Goal: Communication & Community: Participate in discussion

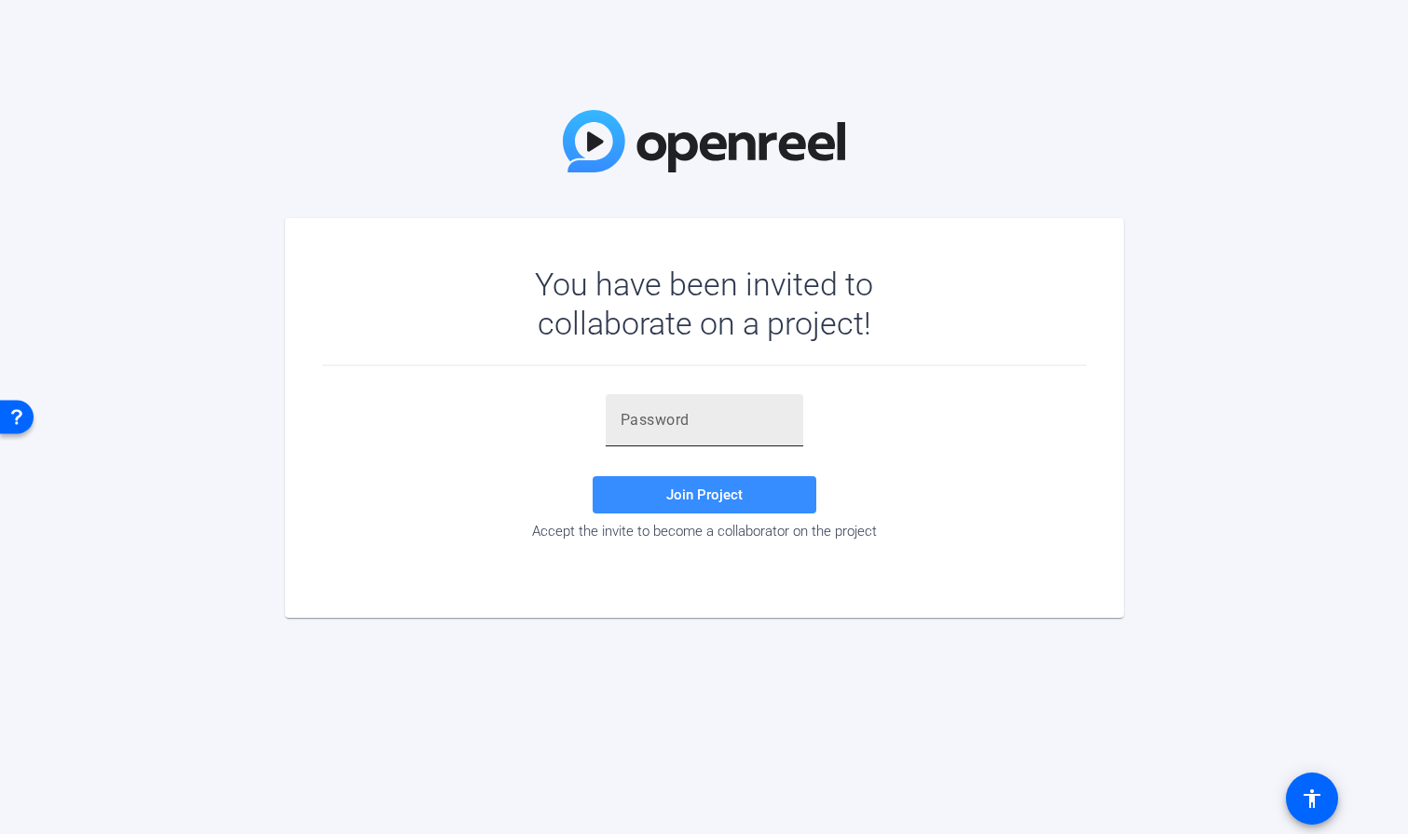
click at [668, 429] on input "text" at bounding box center [704, 420] width 168 height 22
paste input "2!e)i~"
type input "2!e)i~"
click at [691, 487] on span "Join Project" at bounding box center [704, 494] width 76 height 17
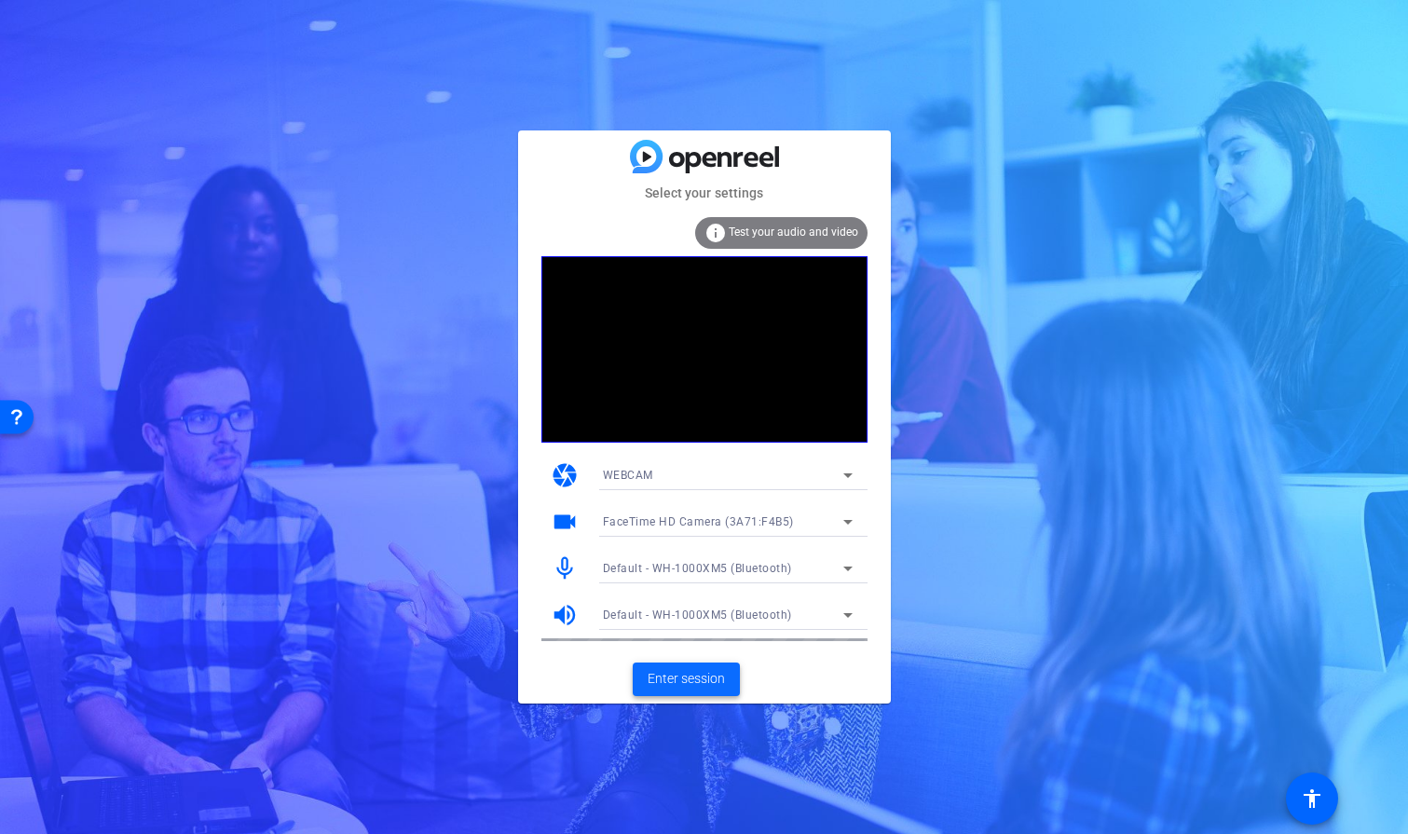
click at [687, 678] on span "Enter session" at bounding box center [685, 679] width 77 height 20
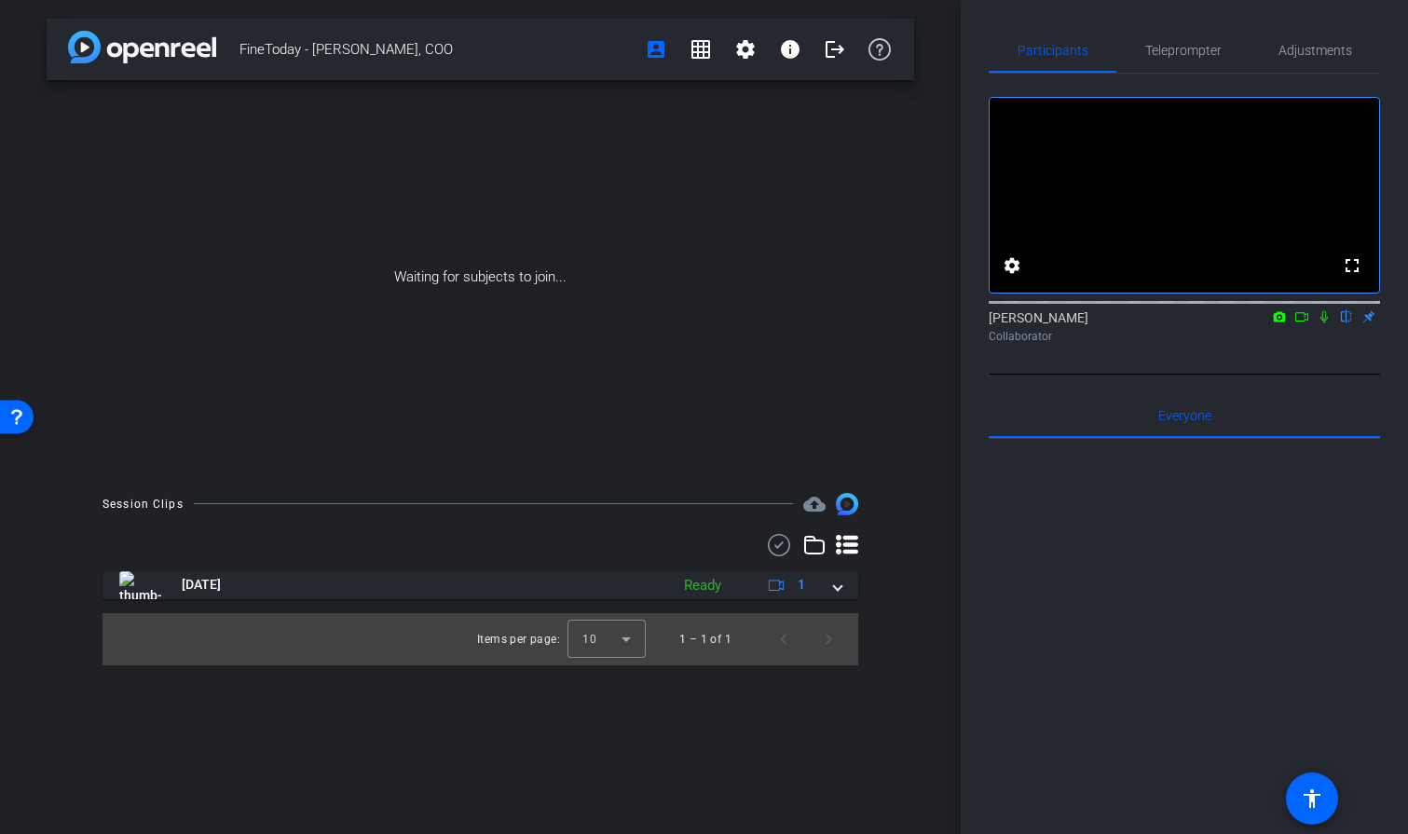
click at [1322, 323] on icon at bounding box center [1323, 316] width 15 height 13
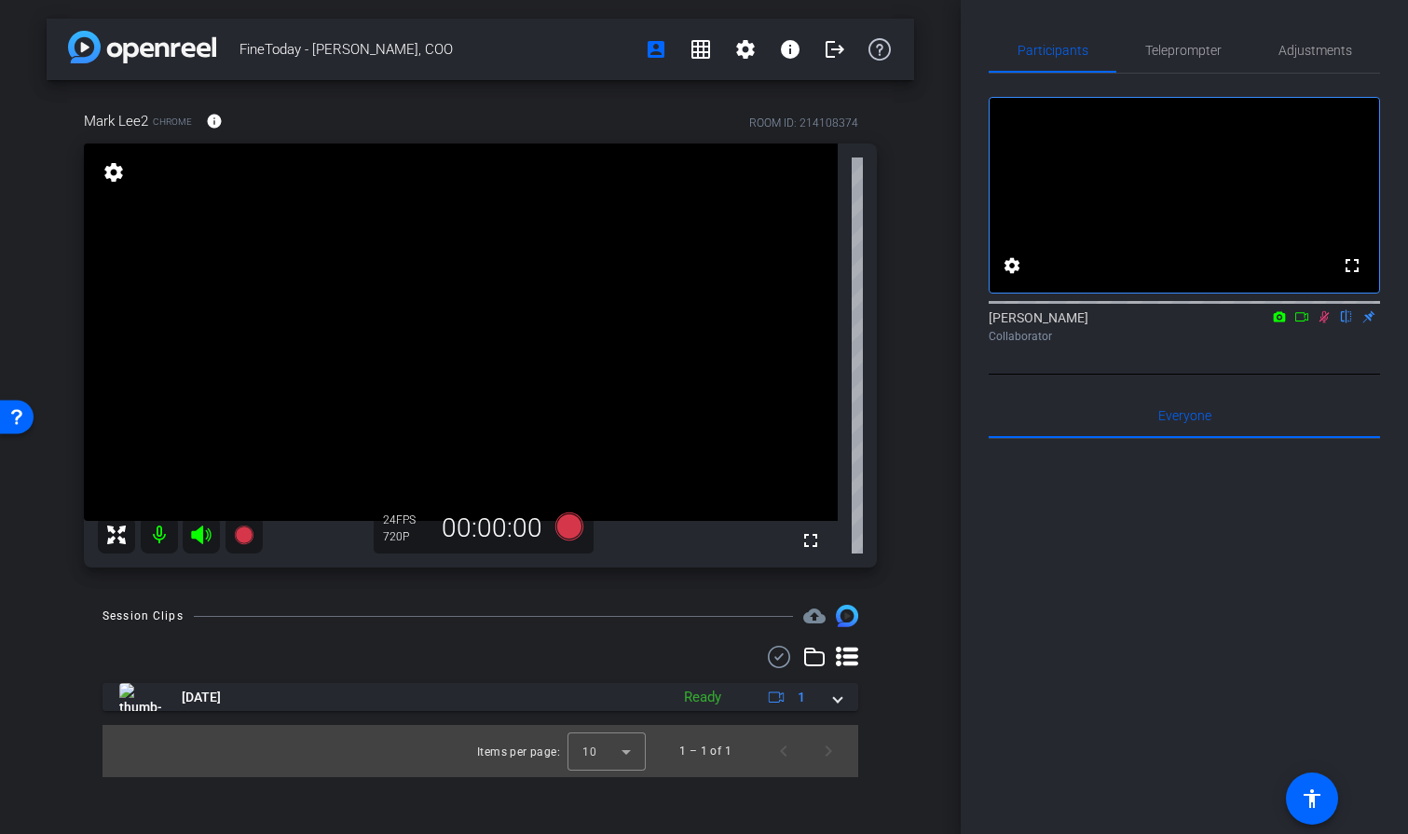
click at [1319, 323] on icon at bounding box center [1323, 316] width 15 height 13
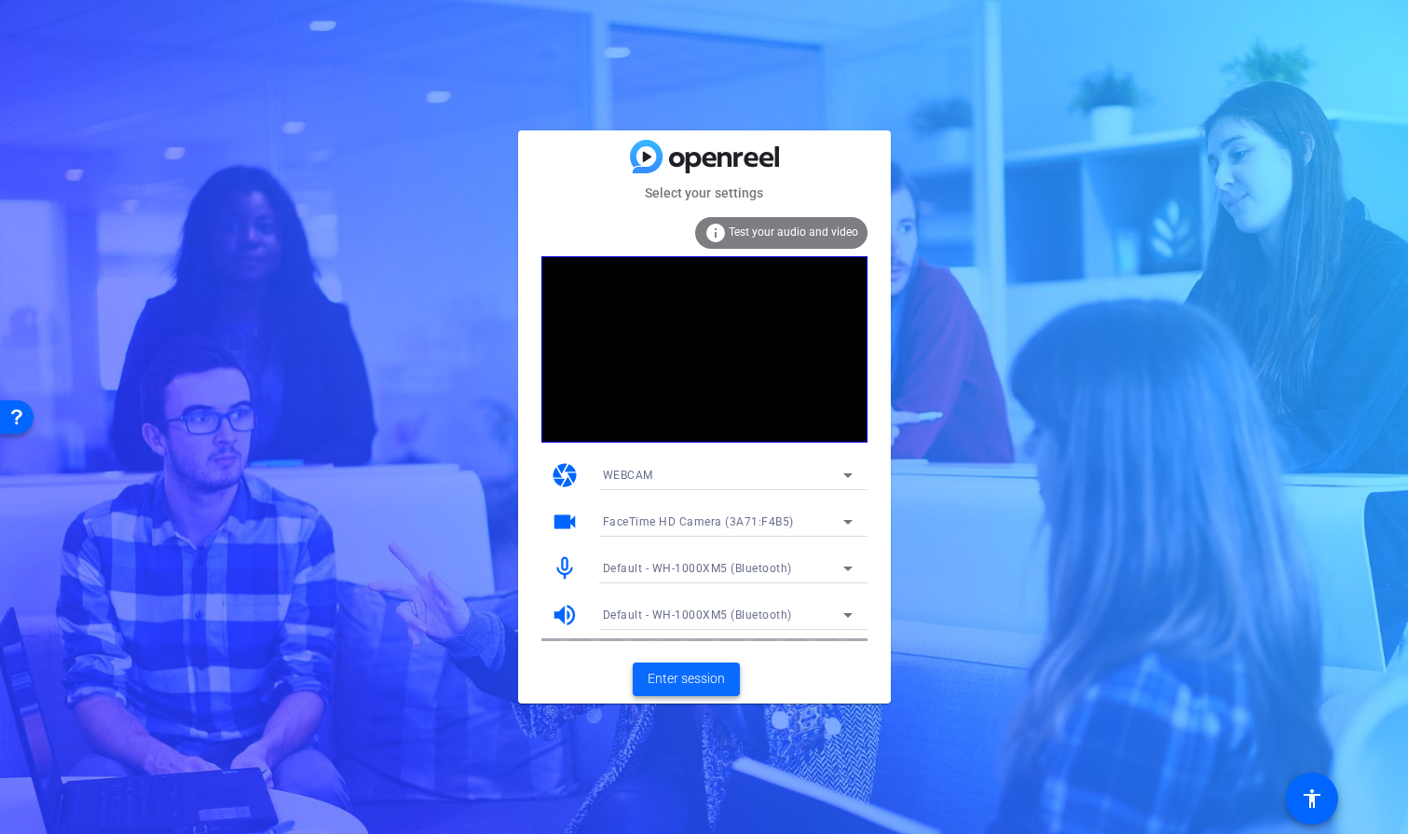
click at [678, 681] on span "Enter session" at bounding box center [685, 679] width 77 height 20
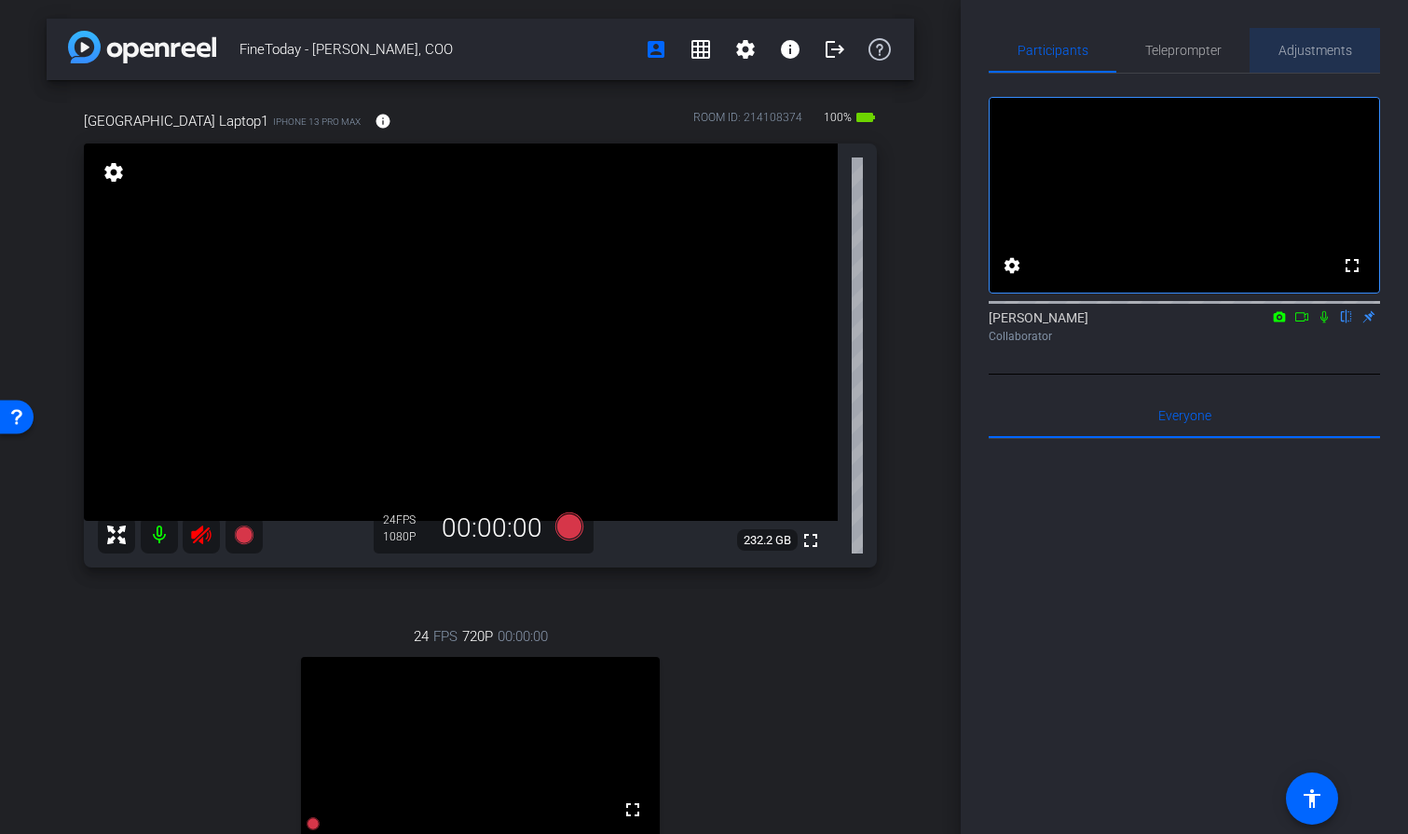
click at [1305, 49] on span "Adjustments" at bounding box center [1315, 50] width 74 height 13
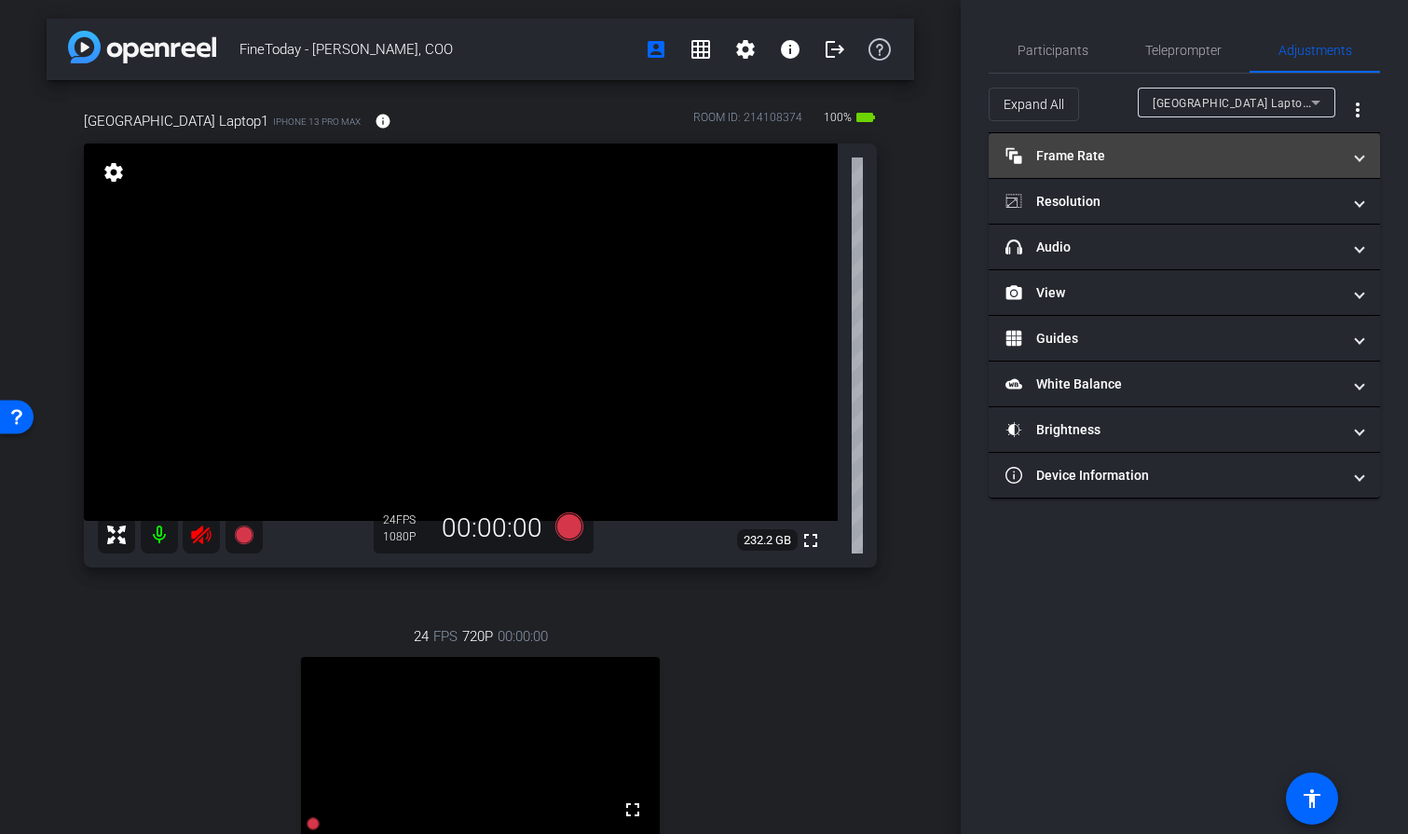
click at [1353, 153] on span "Frame Rate Frame Rate" at bounding box center [1180, 156] width 350 height 20
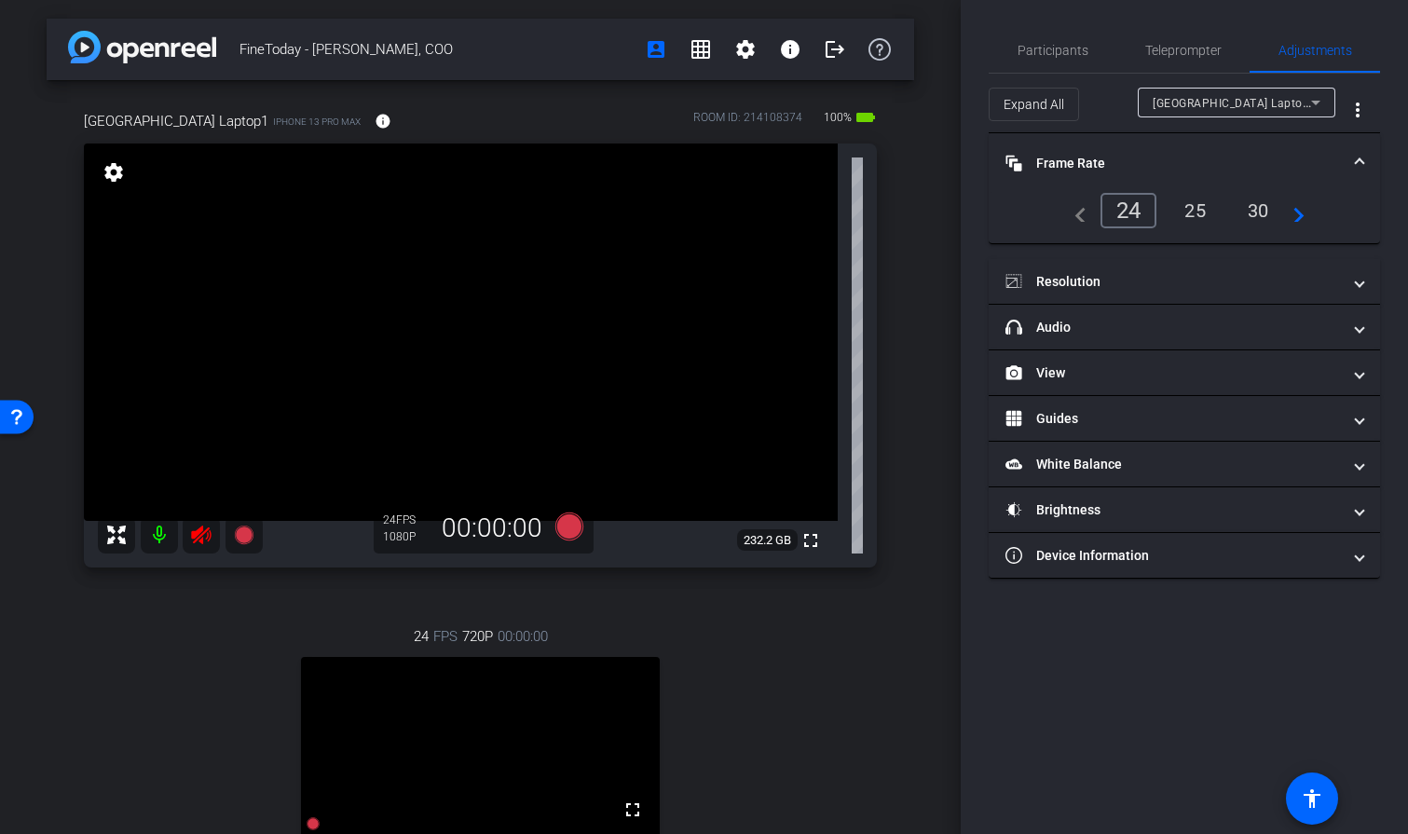
click at [1204, 207] on div "25" at bounding box center [1194, 211] width 49 height 32
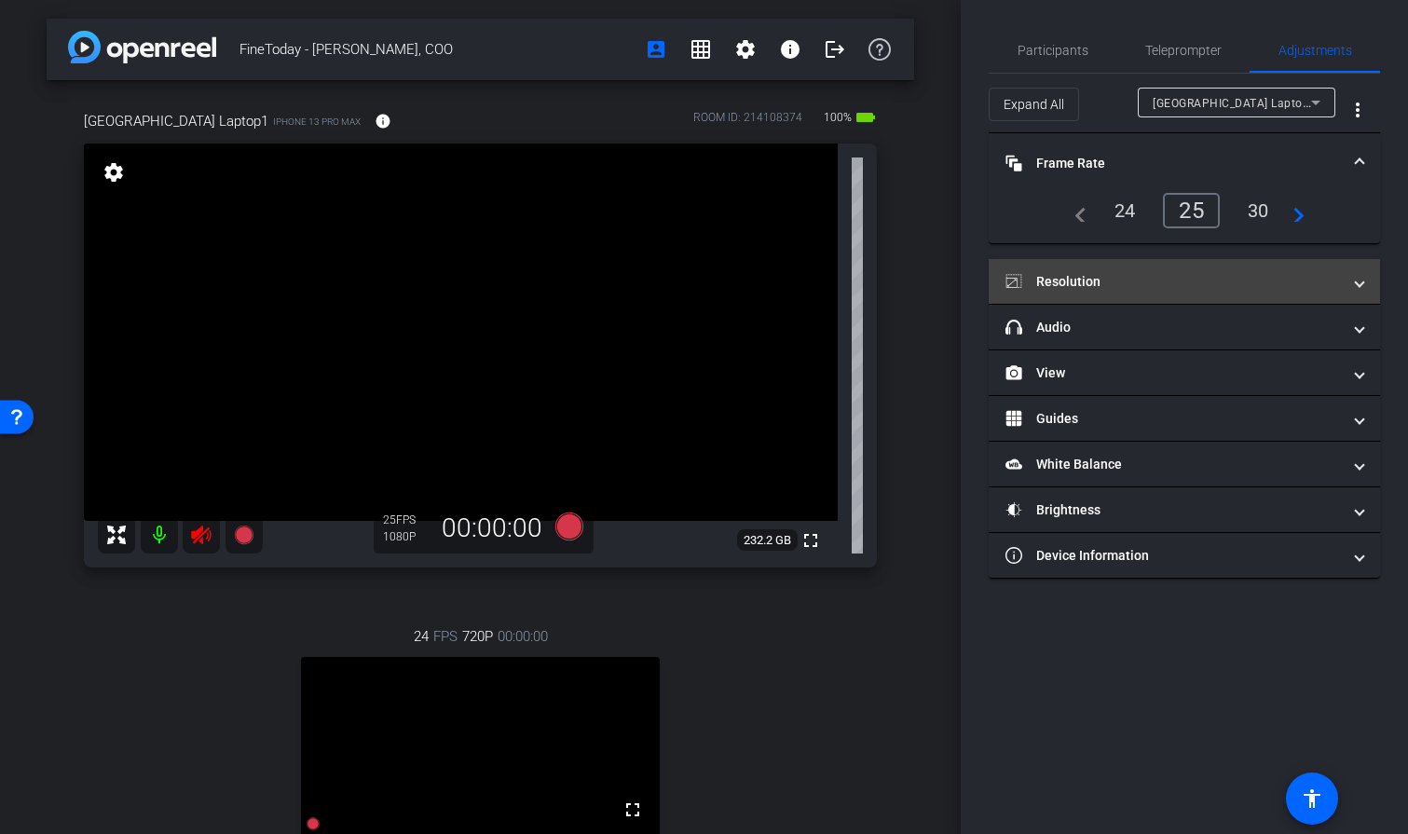
click at [1362, 280] on span at bounding box center [1358, 282] width 7 height 20
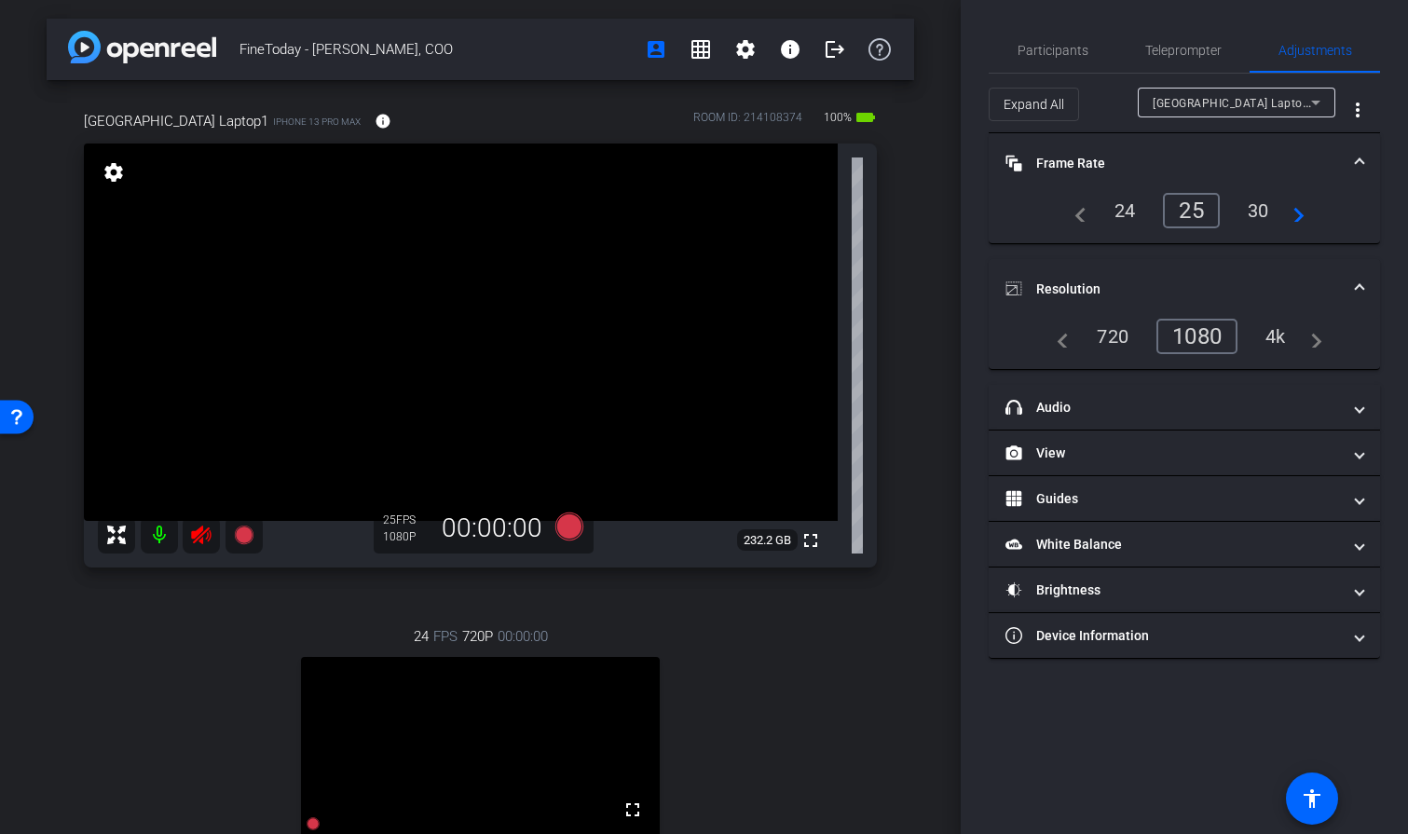
click at [1278, 331] on div "4k" at bounding box center [1275, 336] width 48 height 32
click at [1058, 51] on span "Participants" at bounding box center [1052, 50] width 71 height 13
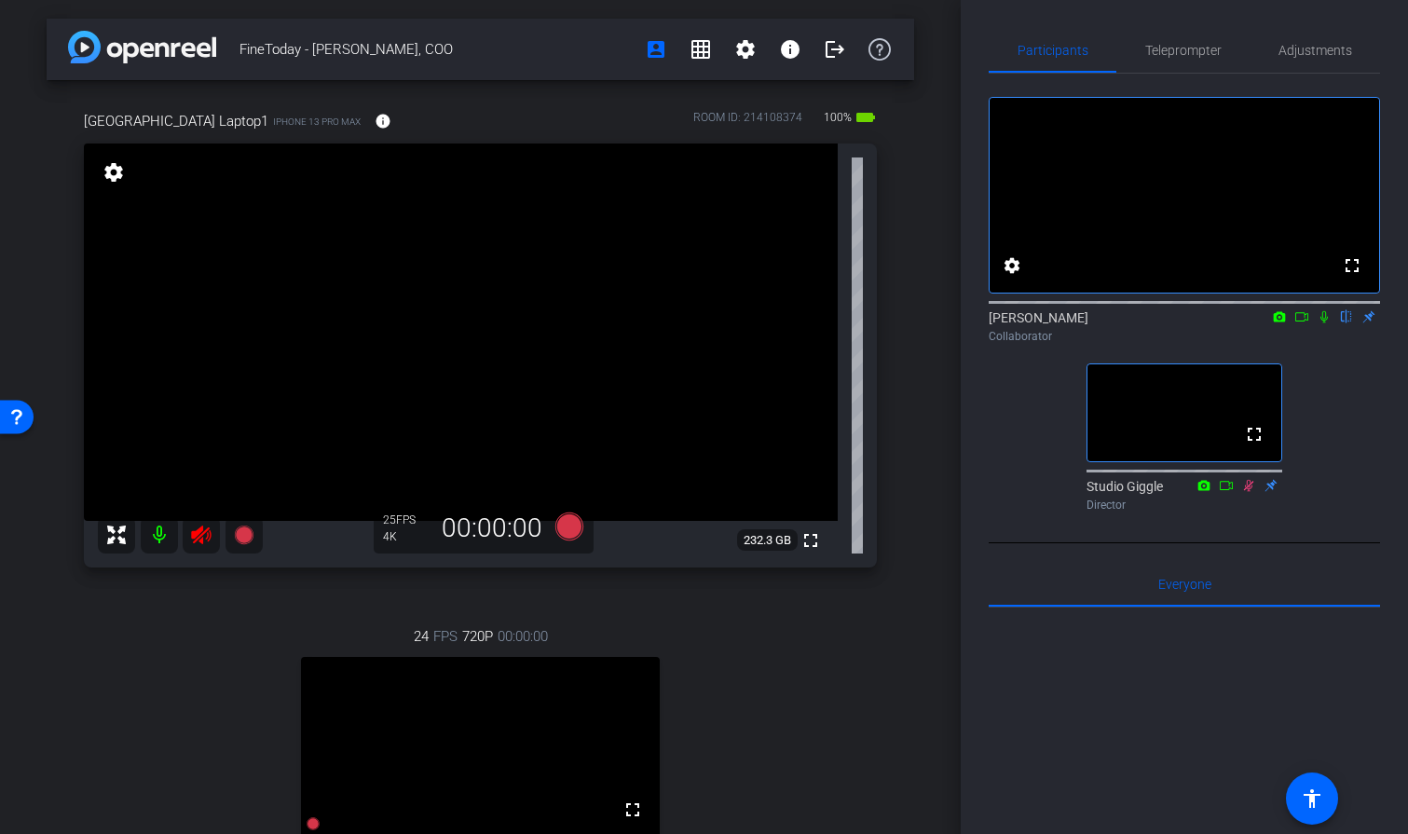
click at [203, 531] on icon at bounding box center [201, 534] width 20 height 19
click at [1317, 53] on span "Adjustments" at bounding box center [1315, 50] width 74 height 13
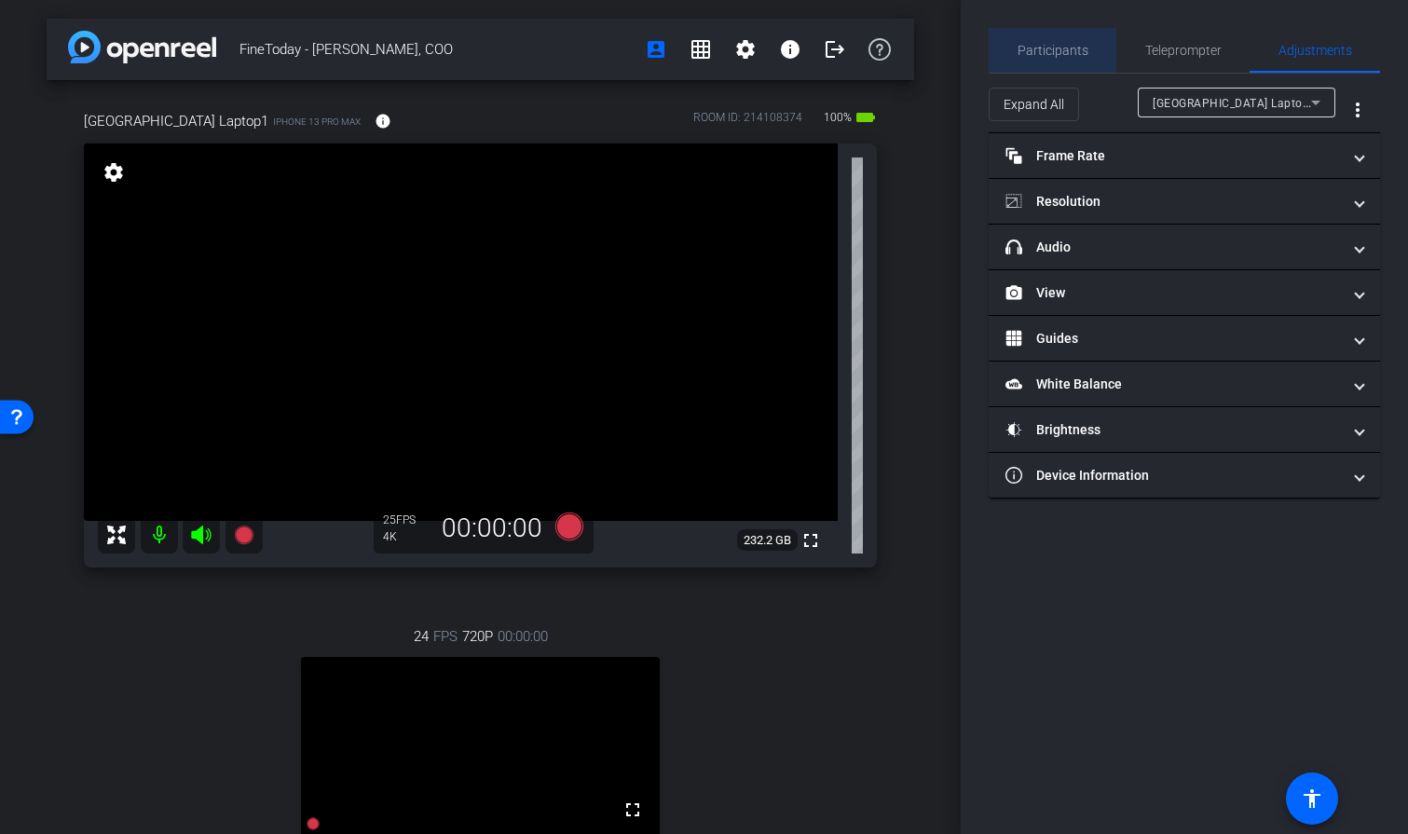
click at [1061, 48] on span "Participants" at bounding box center [1052, 50] width 71 height 13
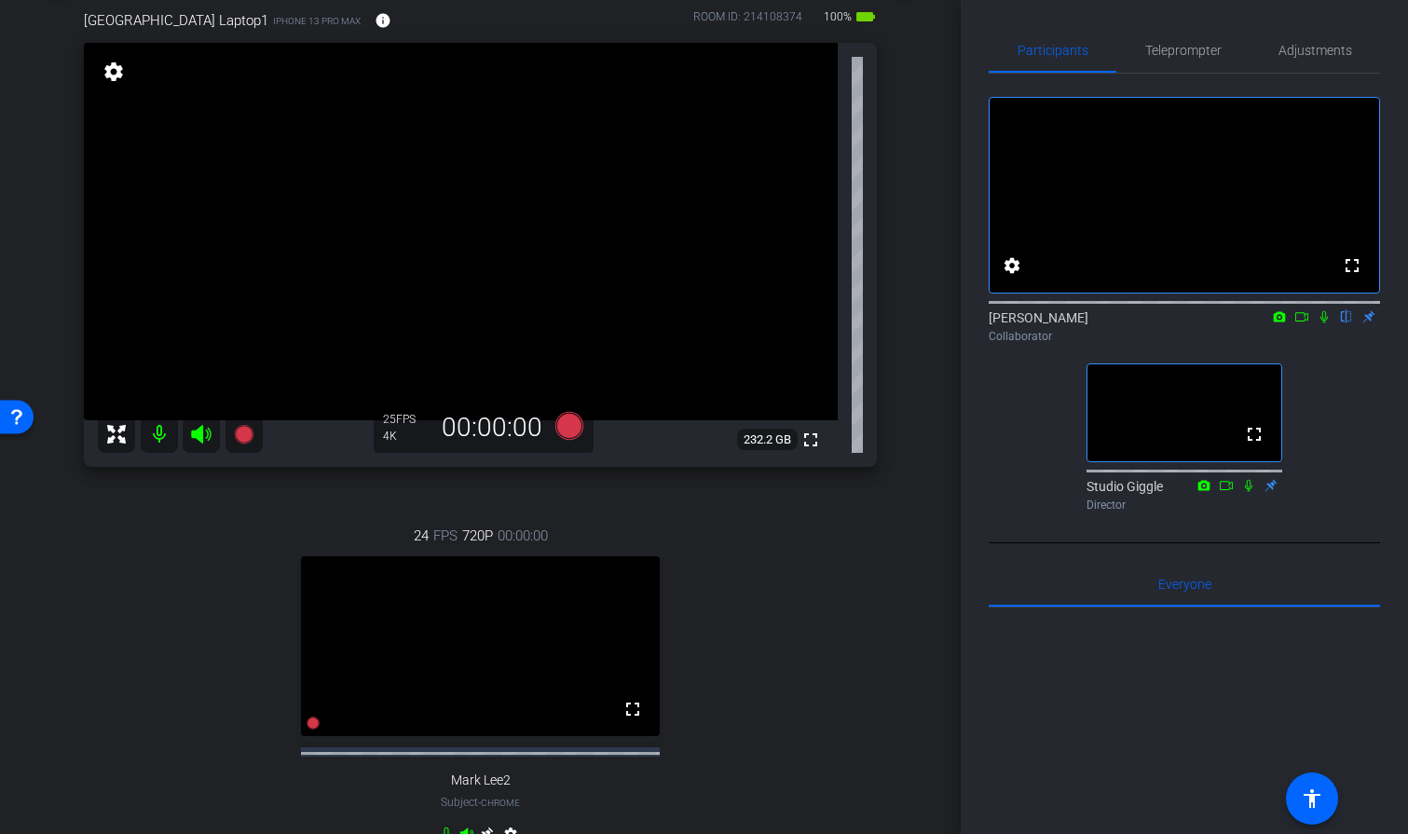
scroll to position [62, 0]
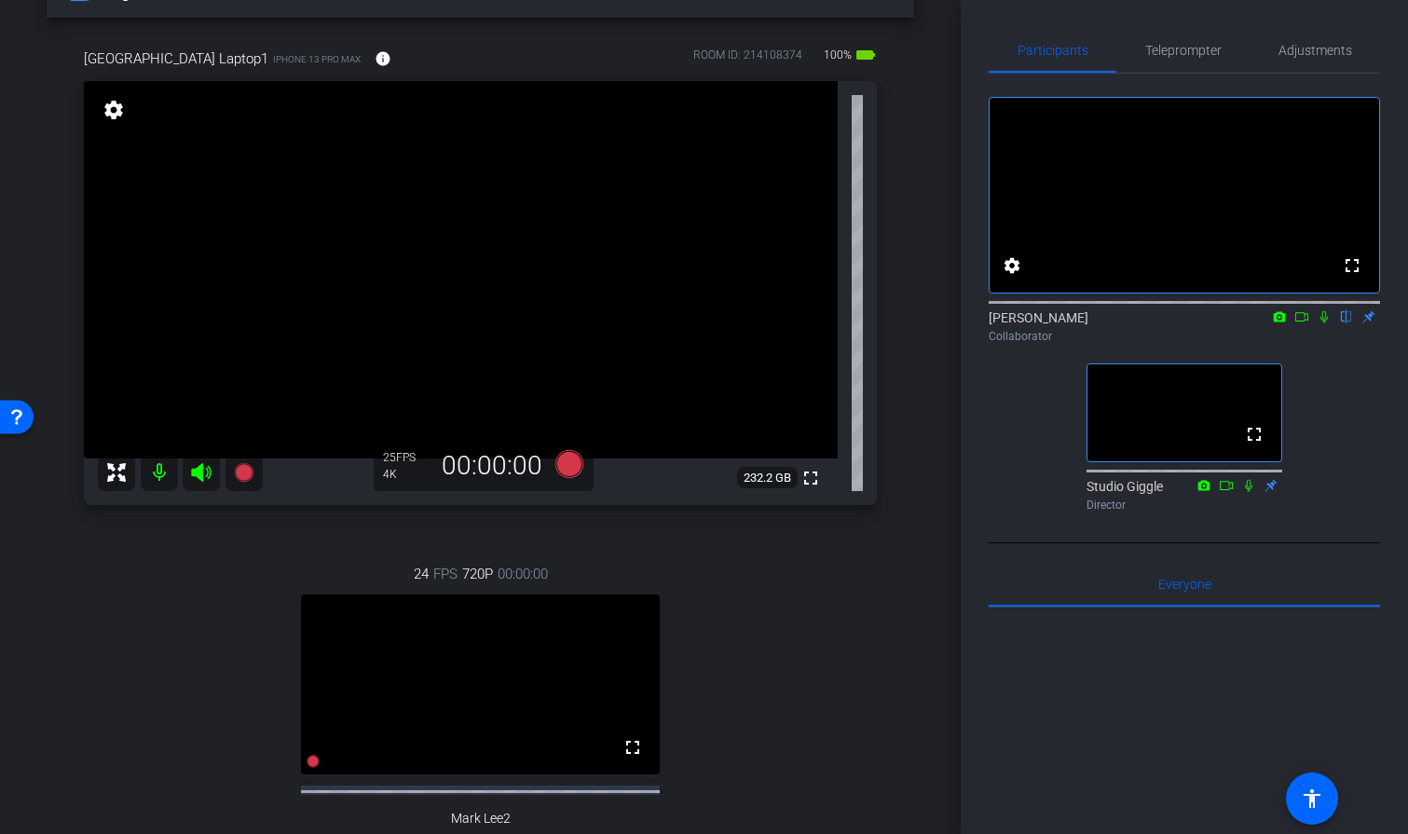
click at [1325, 323] on icon at bounding box center [1323, 317] width 7 height 12
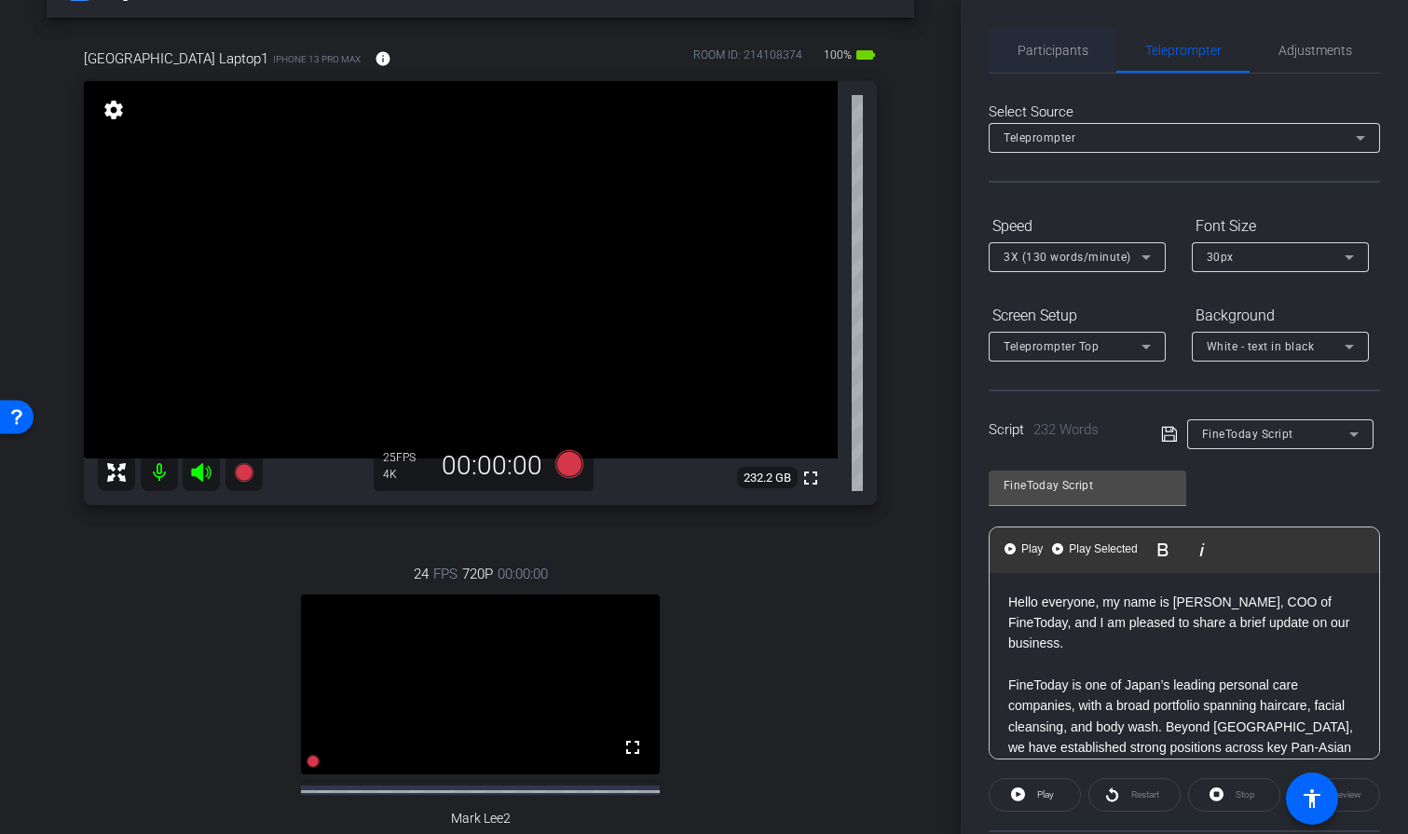
click at [1065, 47] on span "Participants" at bounding box center [1052, 50] width 71 height 13
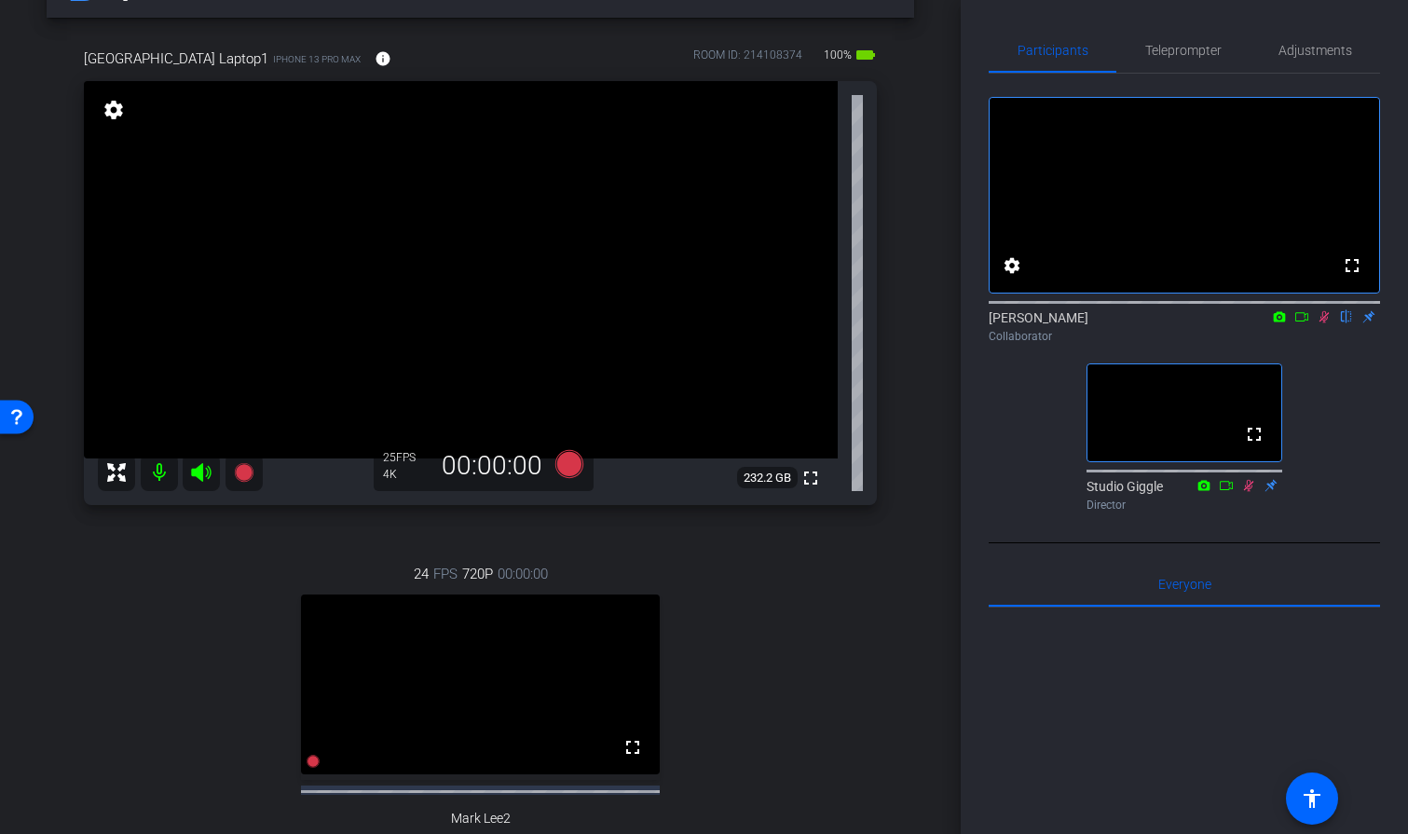
click at [1321, 323] on icon at bounding box center [1324, 317] width 10 height 12
click at [1207, 44] on span "Teleprompter" at bounding box center [1183, 50] width 76 height 13
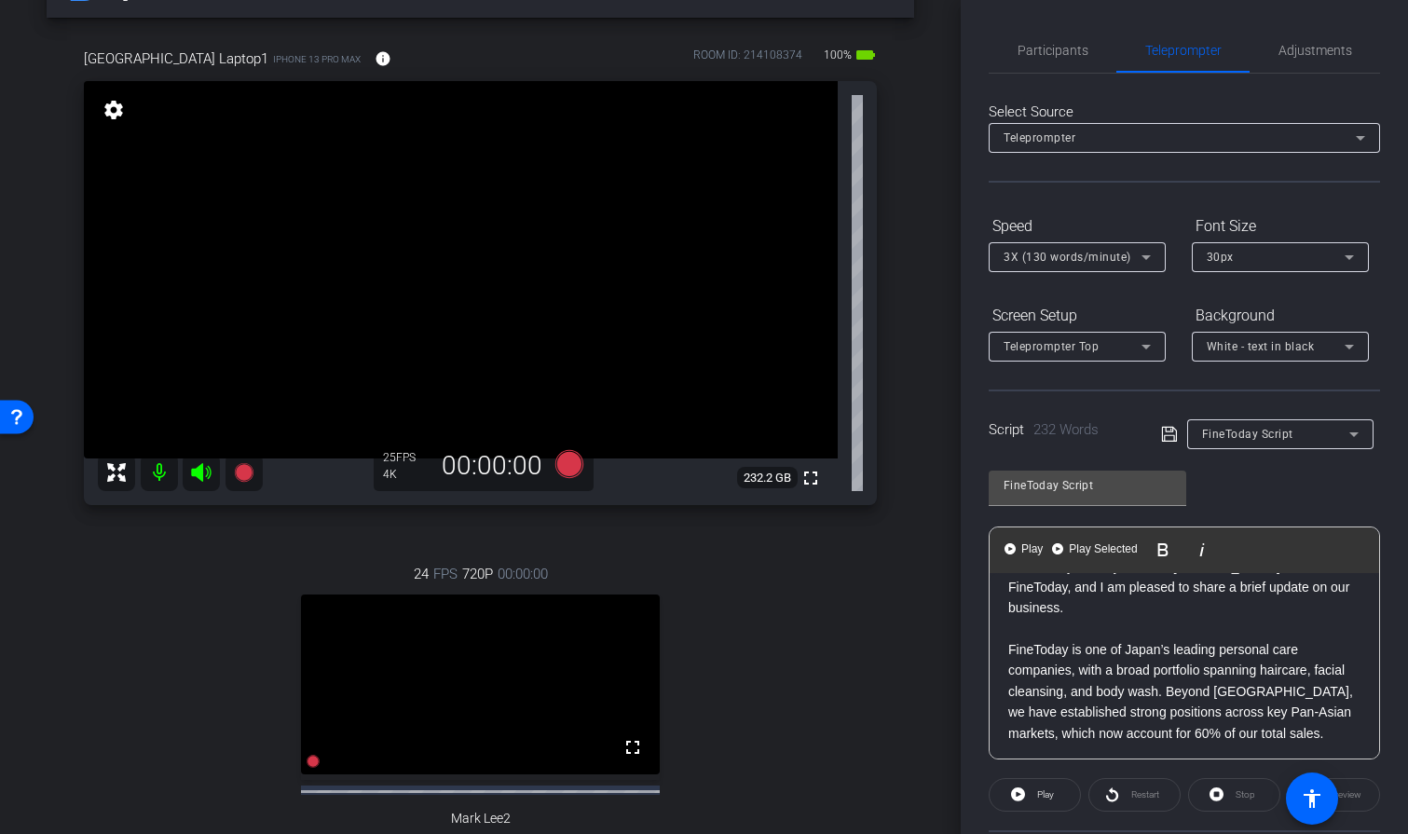
scroll to position [0, 0]
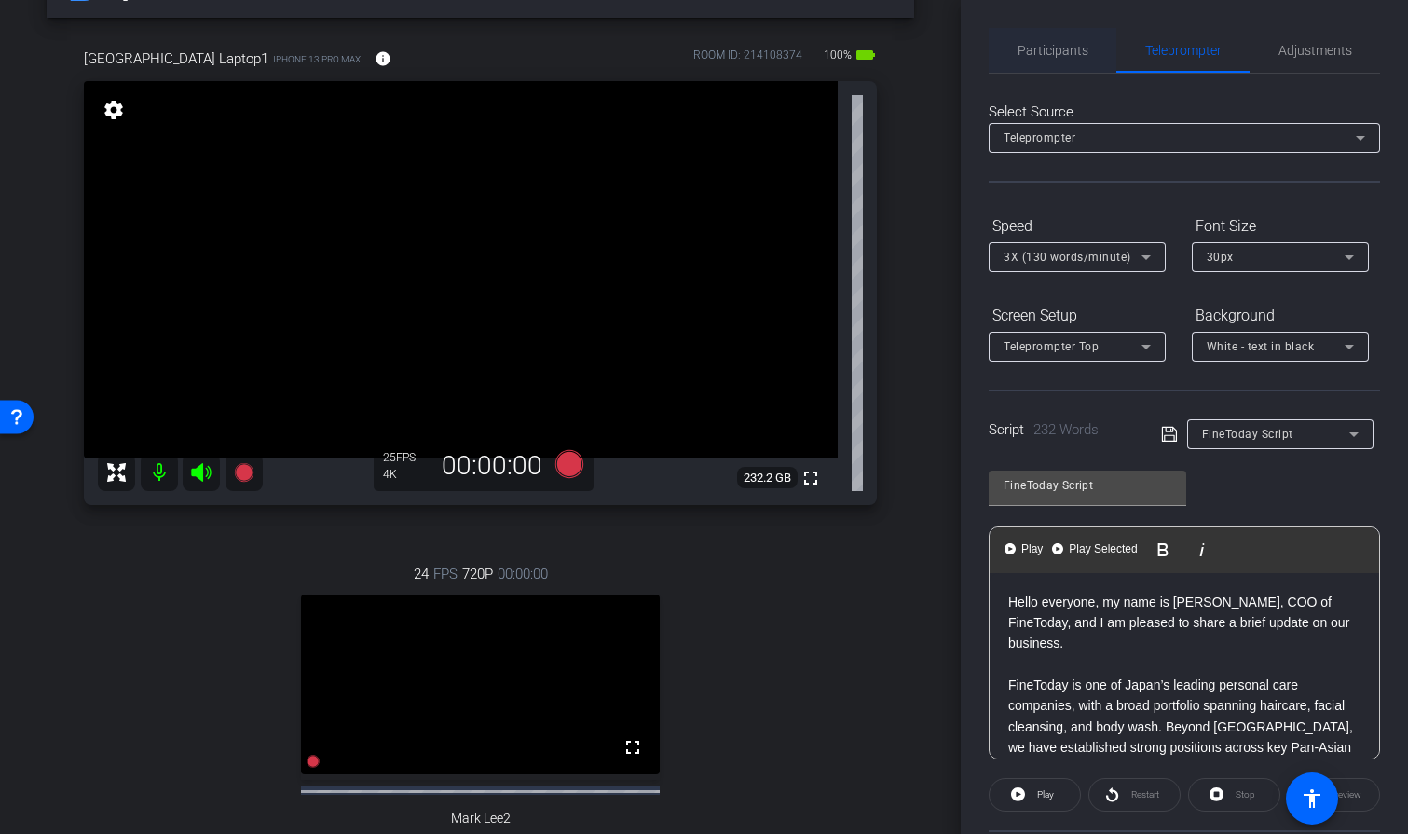
click at [1059, 44] on span "Participants" at bounding box center [1052, 50] width 71 height 13
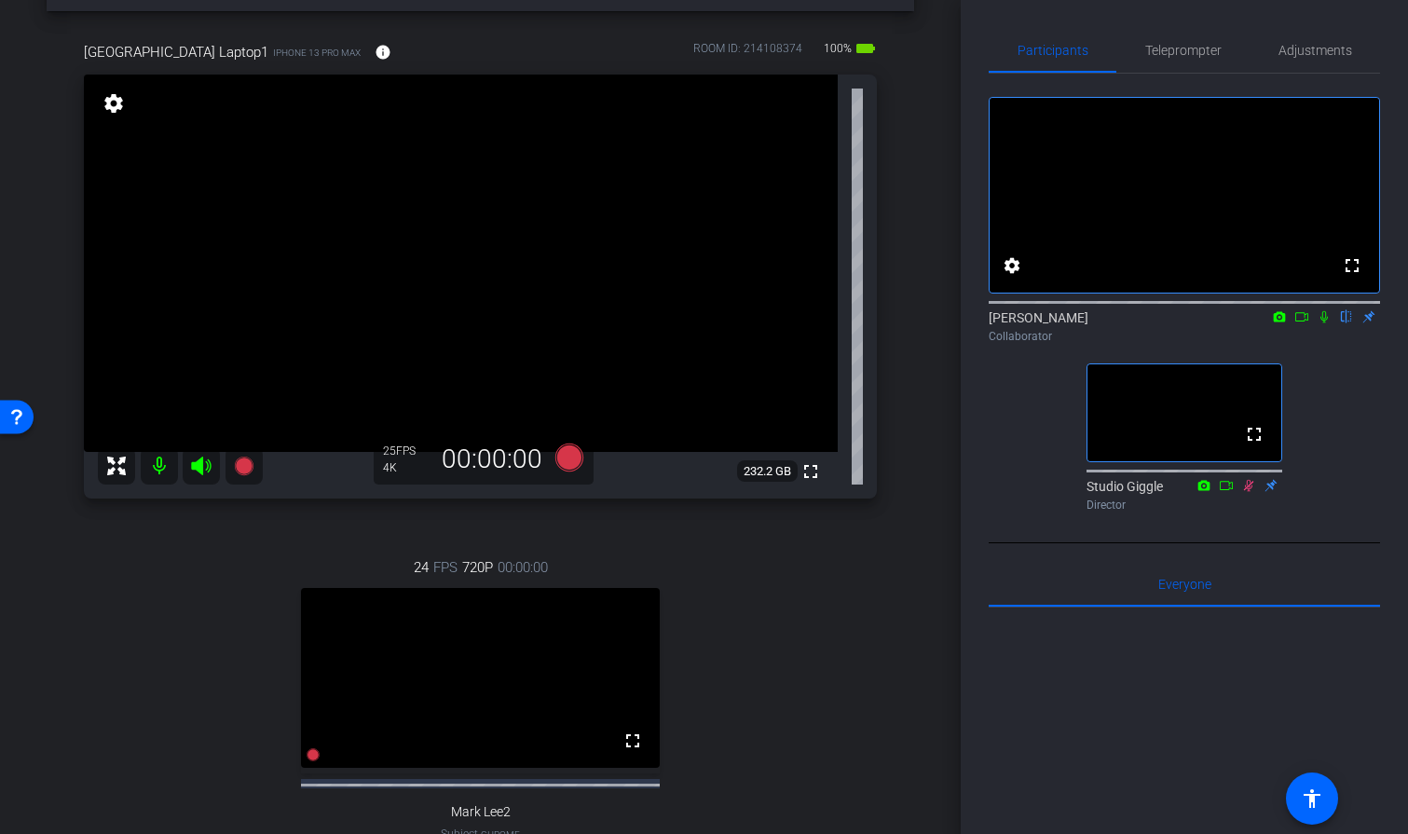
scroll to position [61, 0]
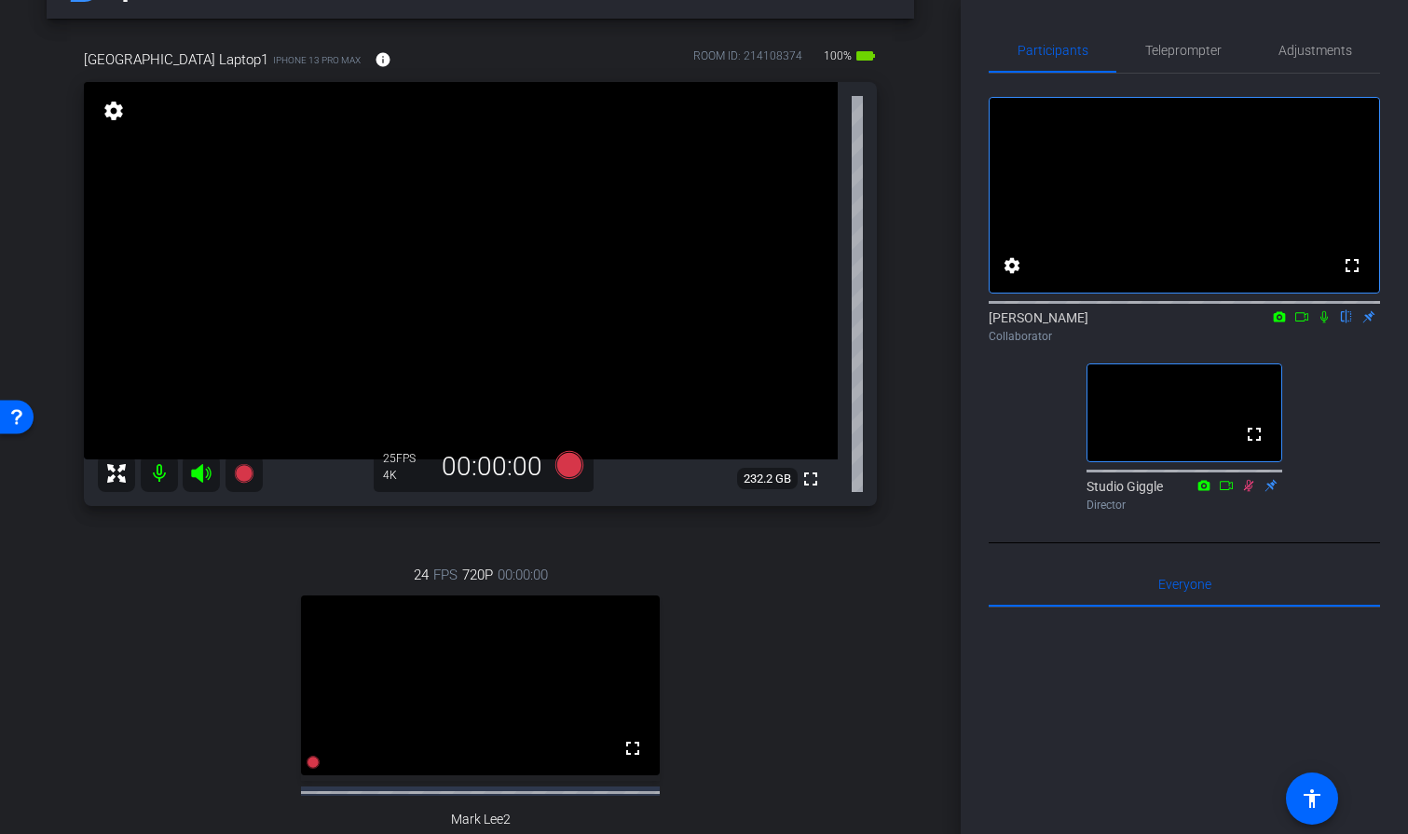
click at [1322, 323] on icon at bounding box center [1323, 317] width 7 height 12
click at [1320, 323] on icon at bounding box center [1323, 316] width 15 height 13
click at [1321, 323] on icon at bounding box center [1323, 316] width 15 height 13
click at [1322, 323] on icon at bounding box center [1324, 317] width 10 height 12
click at [1322, 323] on icon at bounding box center [1323, 317] width 7 height 12
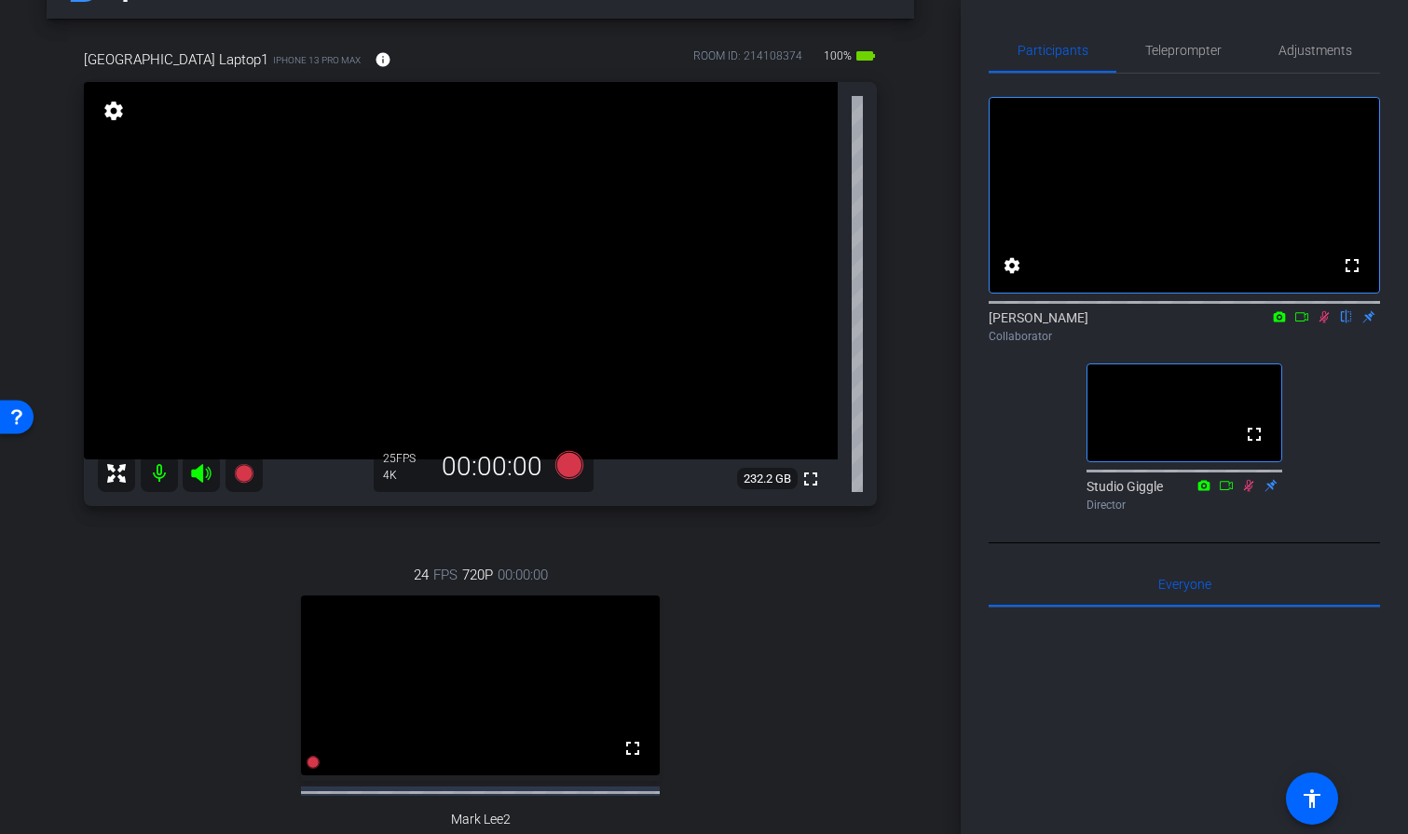
click at [1322, 323] on icon at bounding box center [1323, 316] width 15 height 13
click at [1324, 323] on icon at bounding box center [1323, 316] width 15 height 13
click at [1301, 323] on icon at bounding box center [1301, 316] width 15 height 13
click at [1343, 323] on icon at bounding box center [1346, 316] width 15 height 13
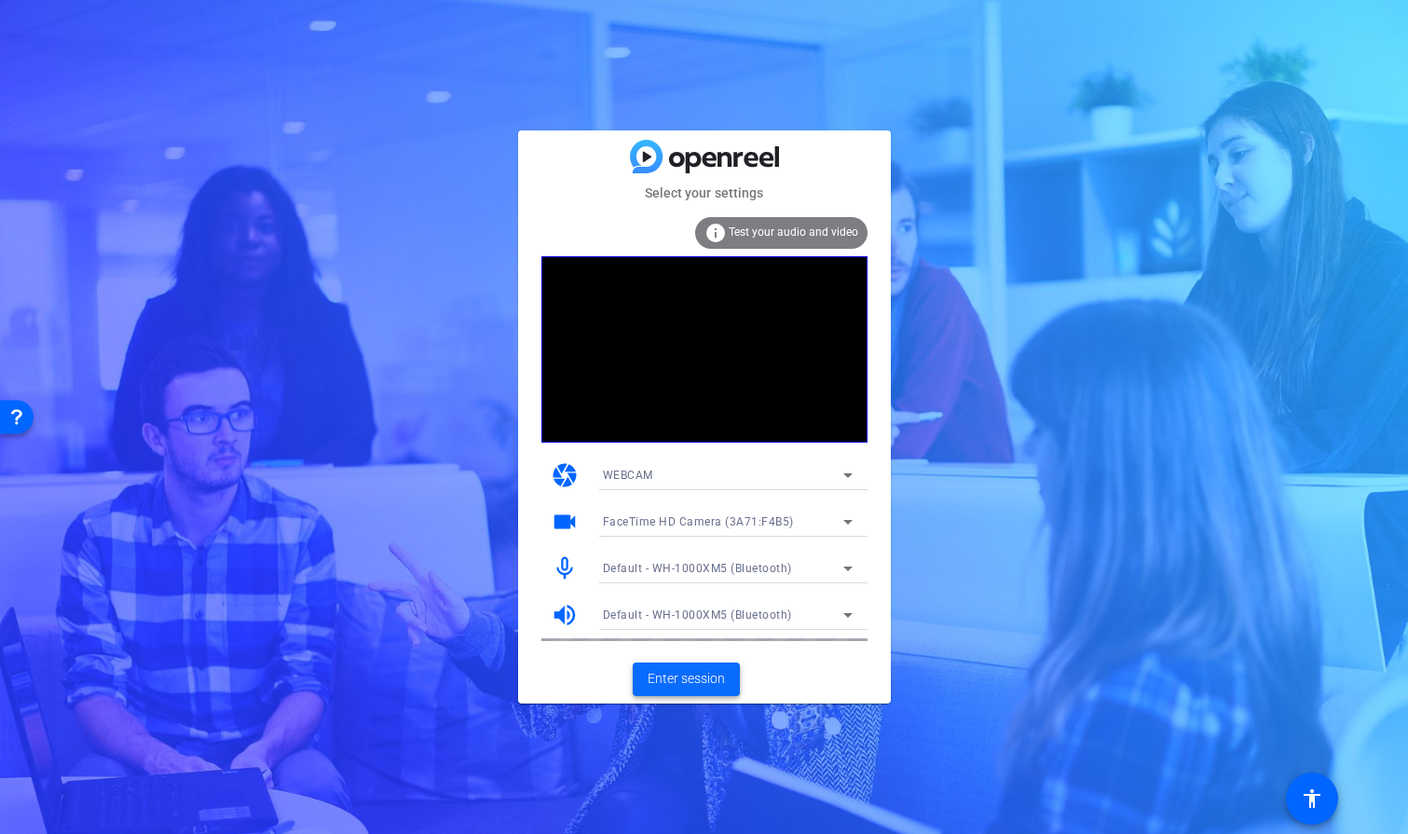
click at [697, 681] on span "Enter session" at bounding box center [685, 679] width 77 height 20
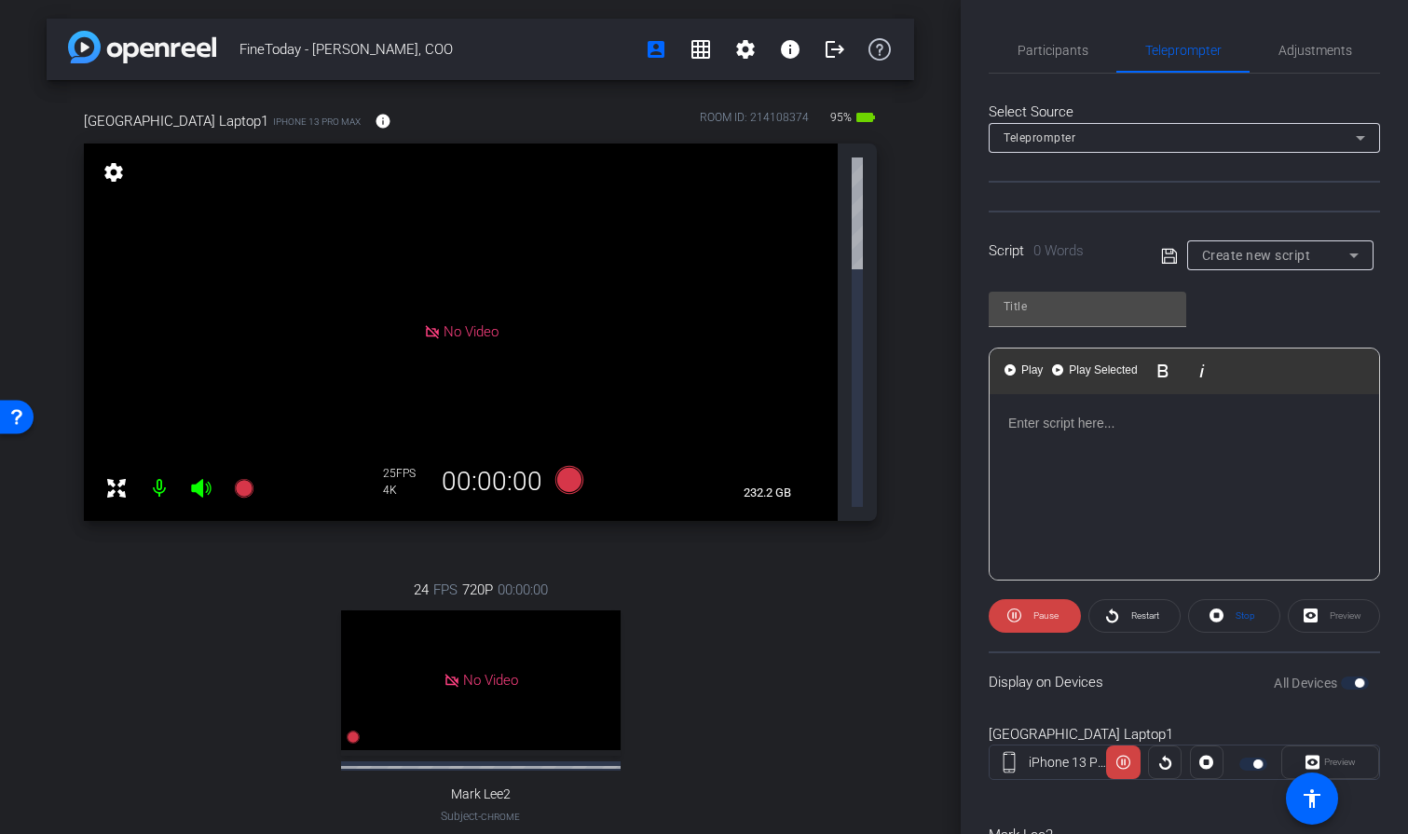
type input "FineToday Script"
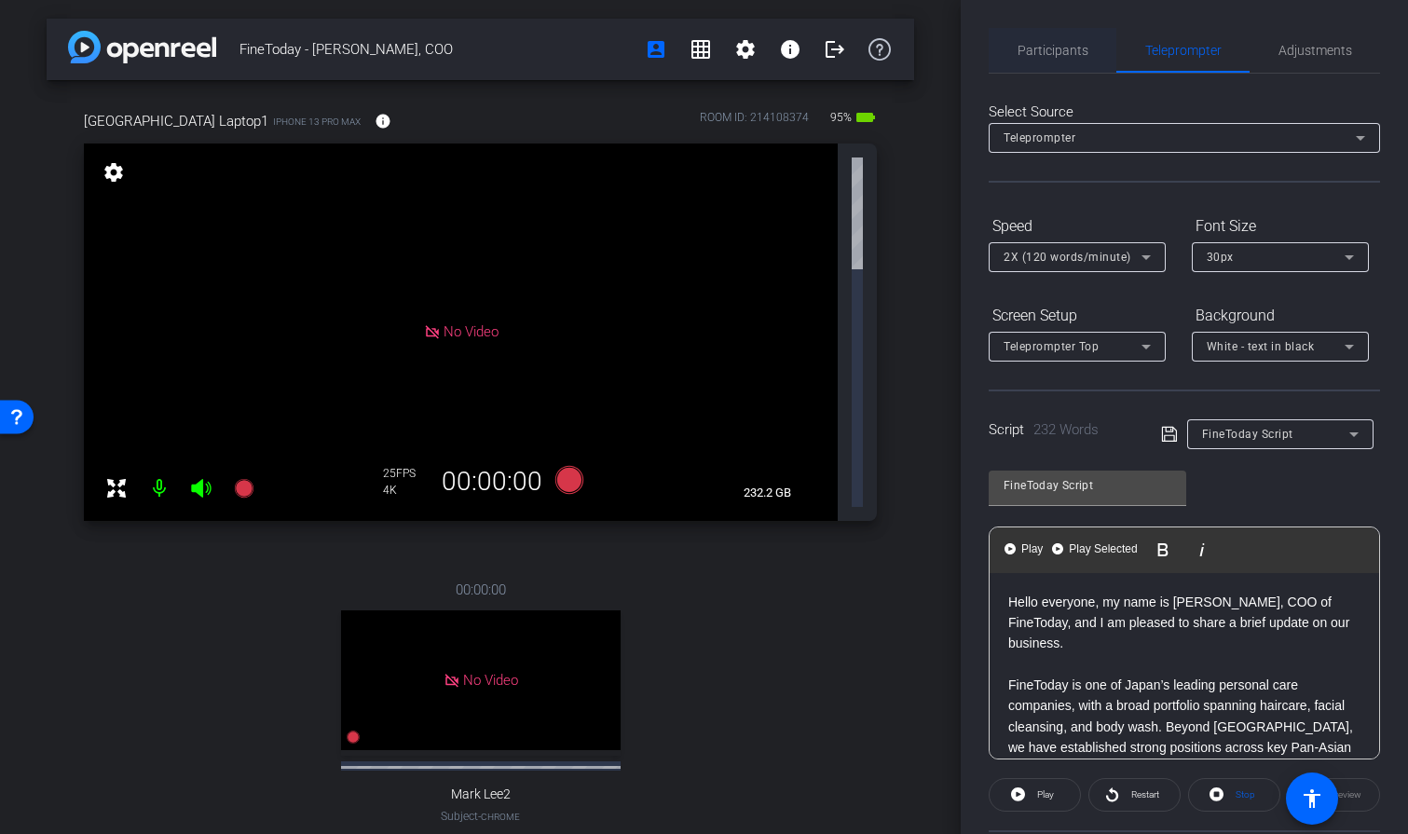
click at [1048, 45] on span "Participants" at bounding box center [1052, 50] width 71 height 13
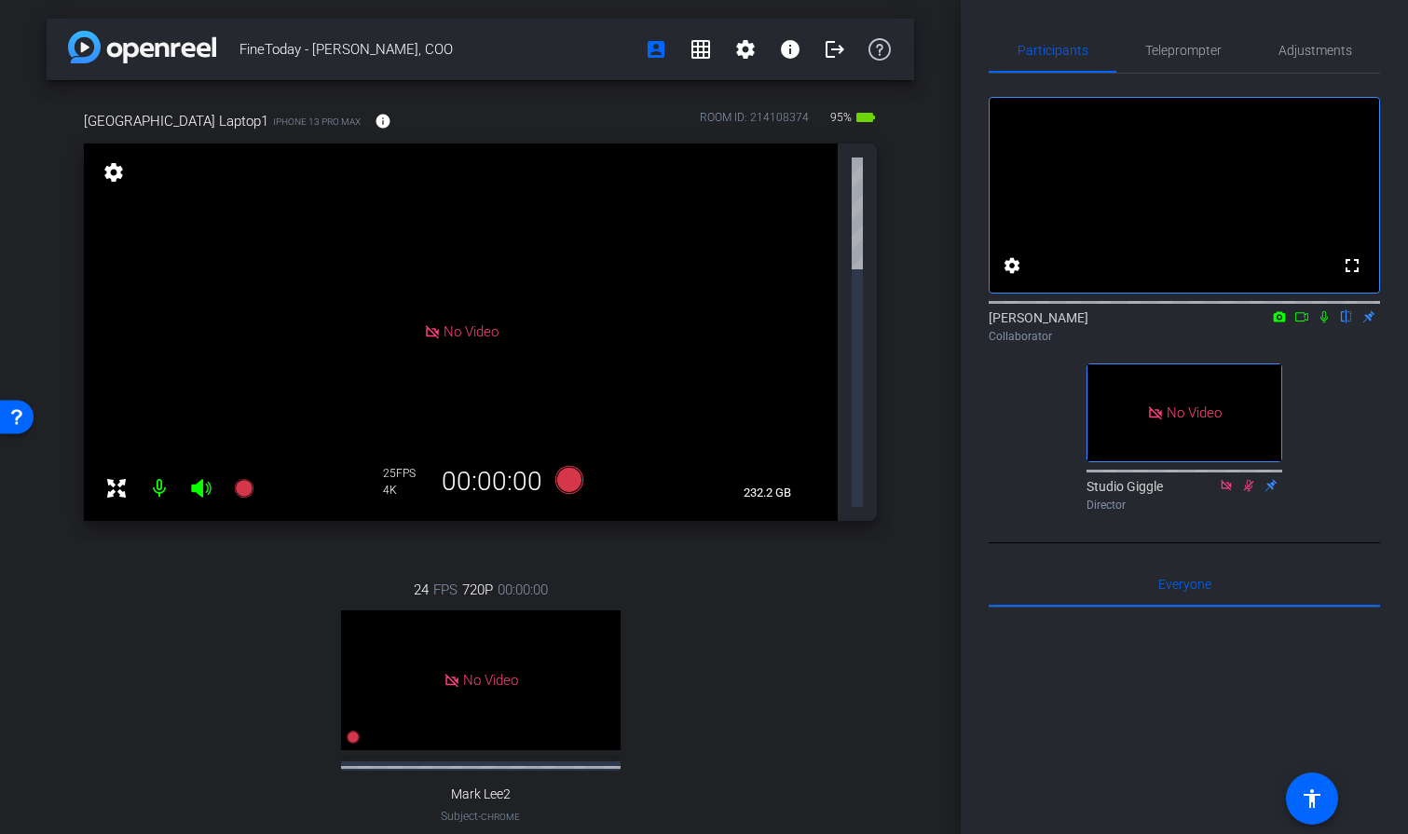
click at [1328, 325] on mat-icon at bounding box center [1324, 316] width 22 height 17
click at [1304, 321] on icon at bounding box center [1301, 316] width 13 height 9
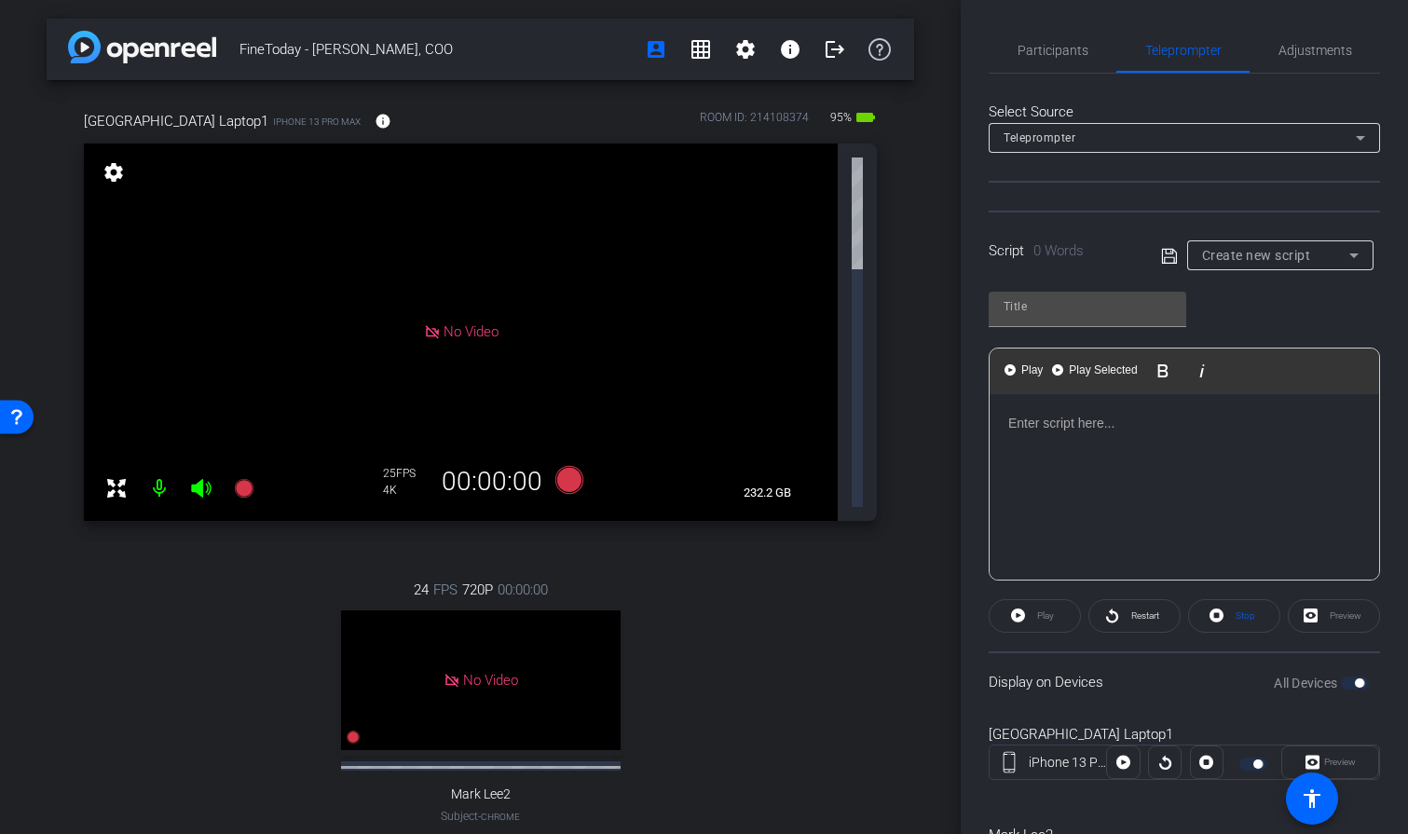
type input "FineToday Script"
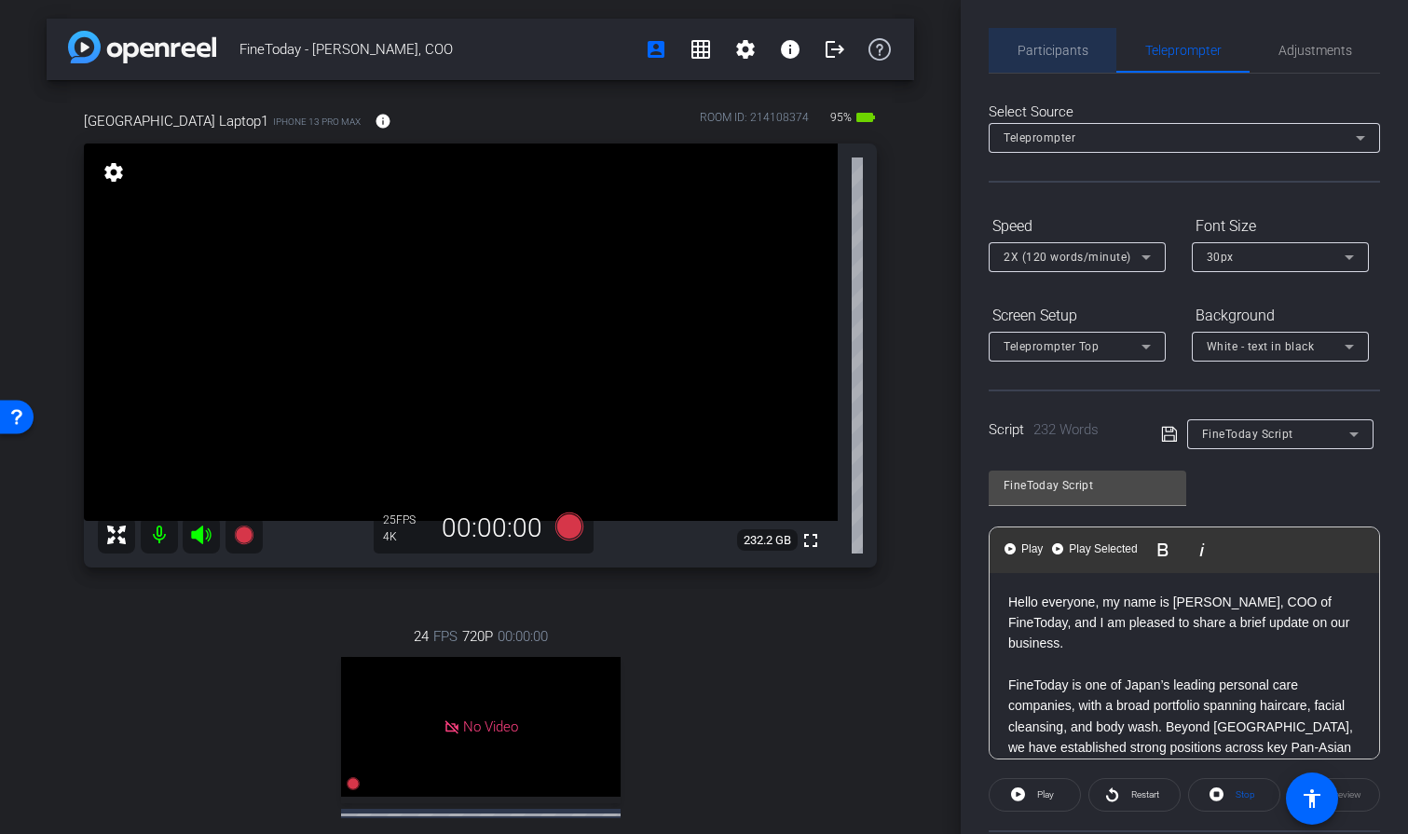
click at [1059, 50] on span "Participants" at bounding box center [1052, 50] width 71 height 13
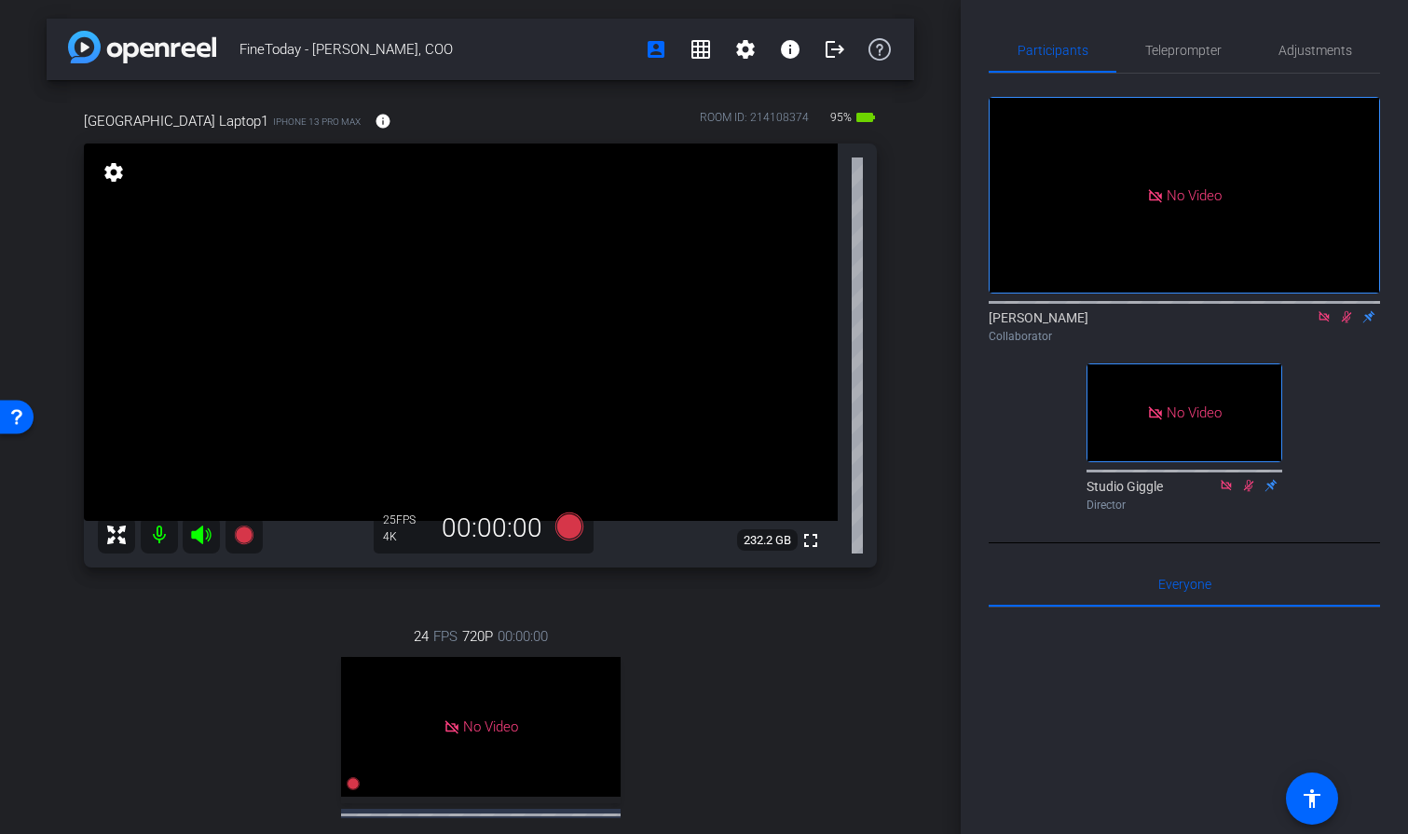
click at [1347, 311] on icon at bounding box center [1346, 317] width 10 height 12
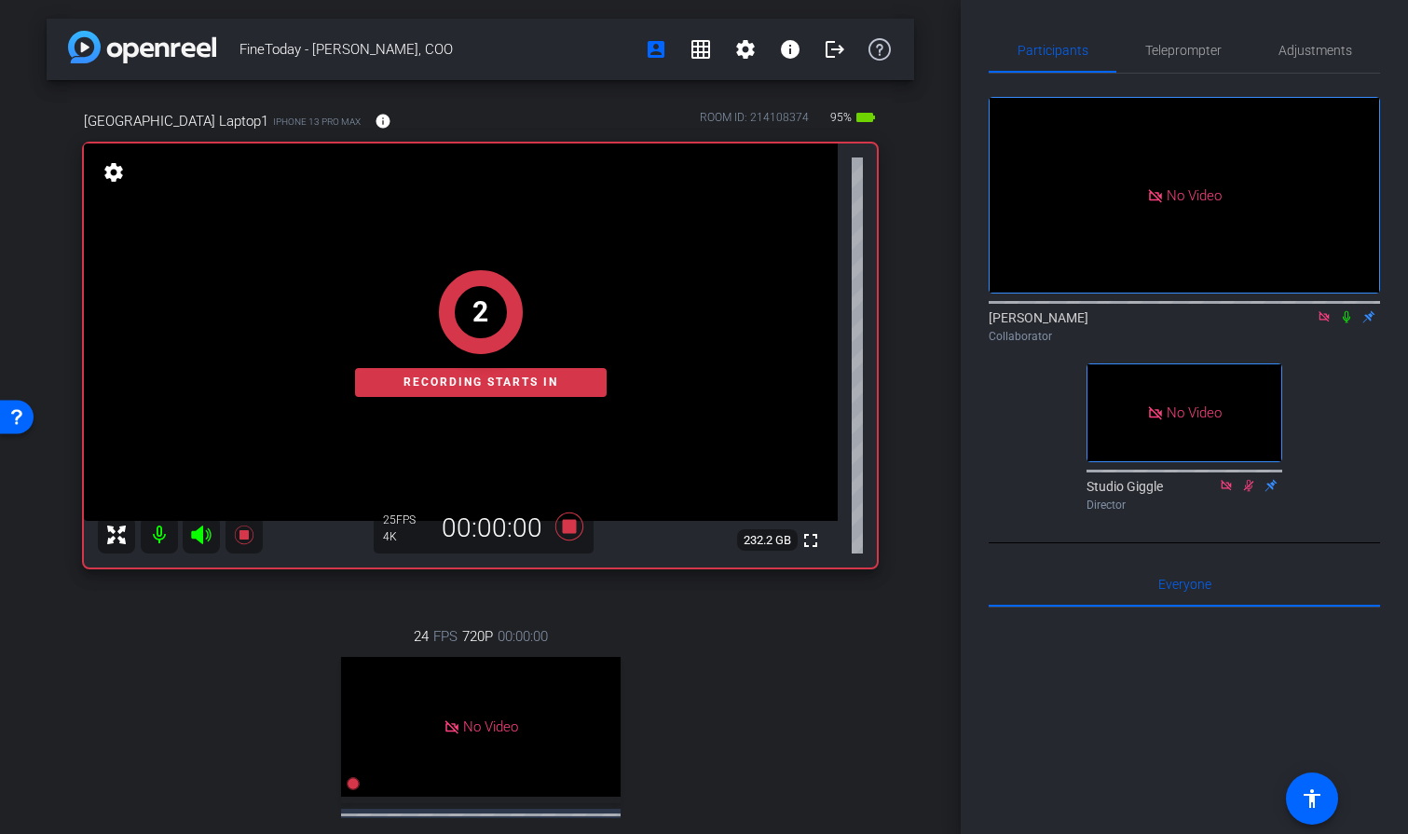
click at [1350, 310] on icon at bounding box center [1346, 316] width 15 height 13
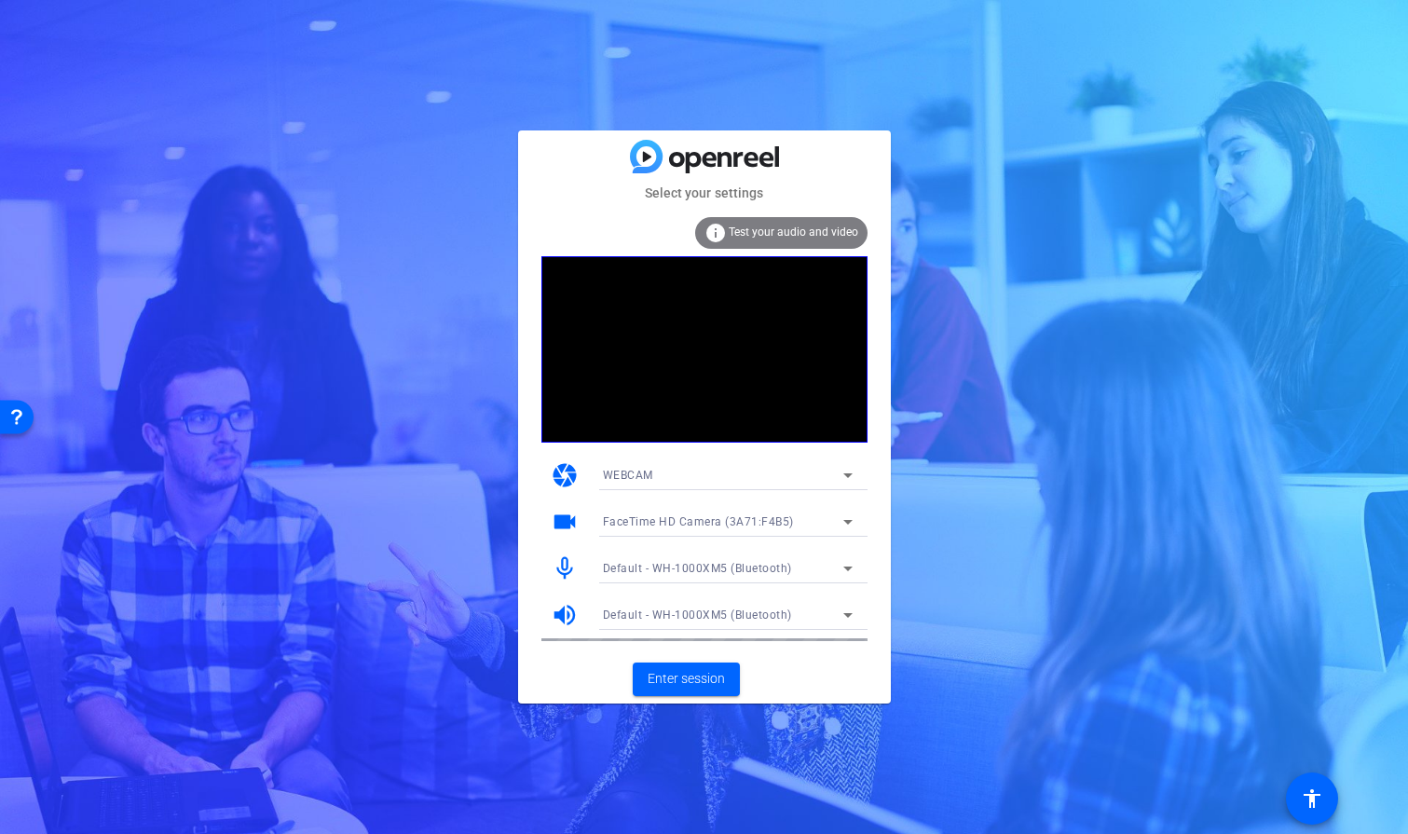
click at [801, 237] on span "Test your audio and video" at bounding box center [792, 231] width 129 height 13
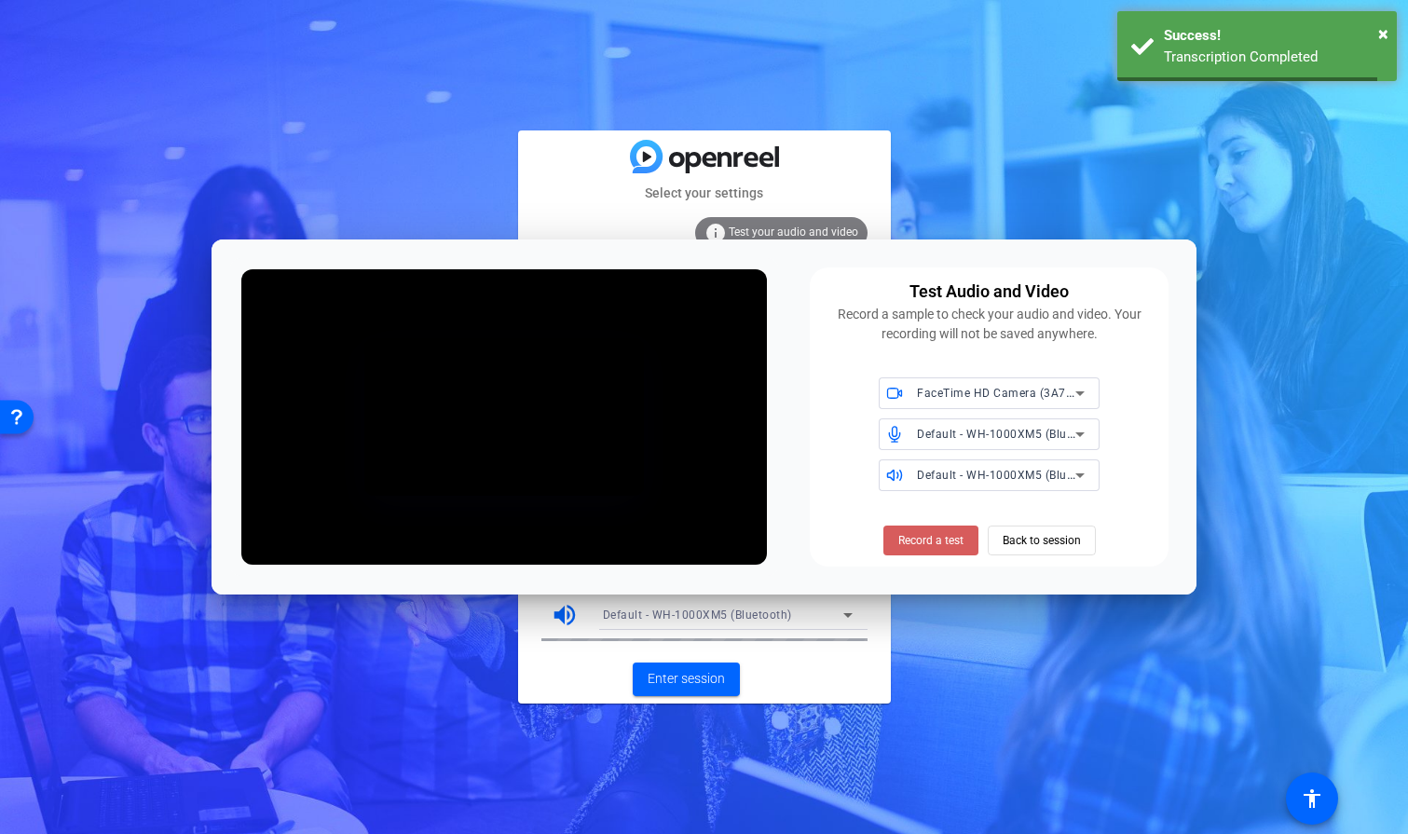
click at [932, 535] on span "Record a test" at bounding box center [930, 540] width 65 height 17
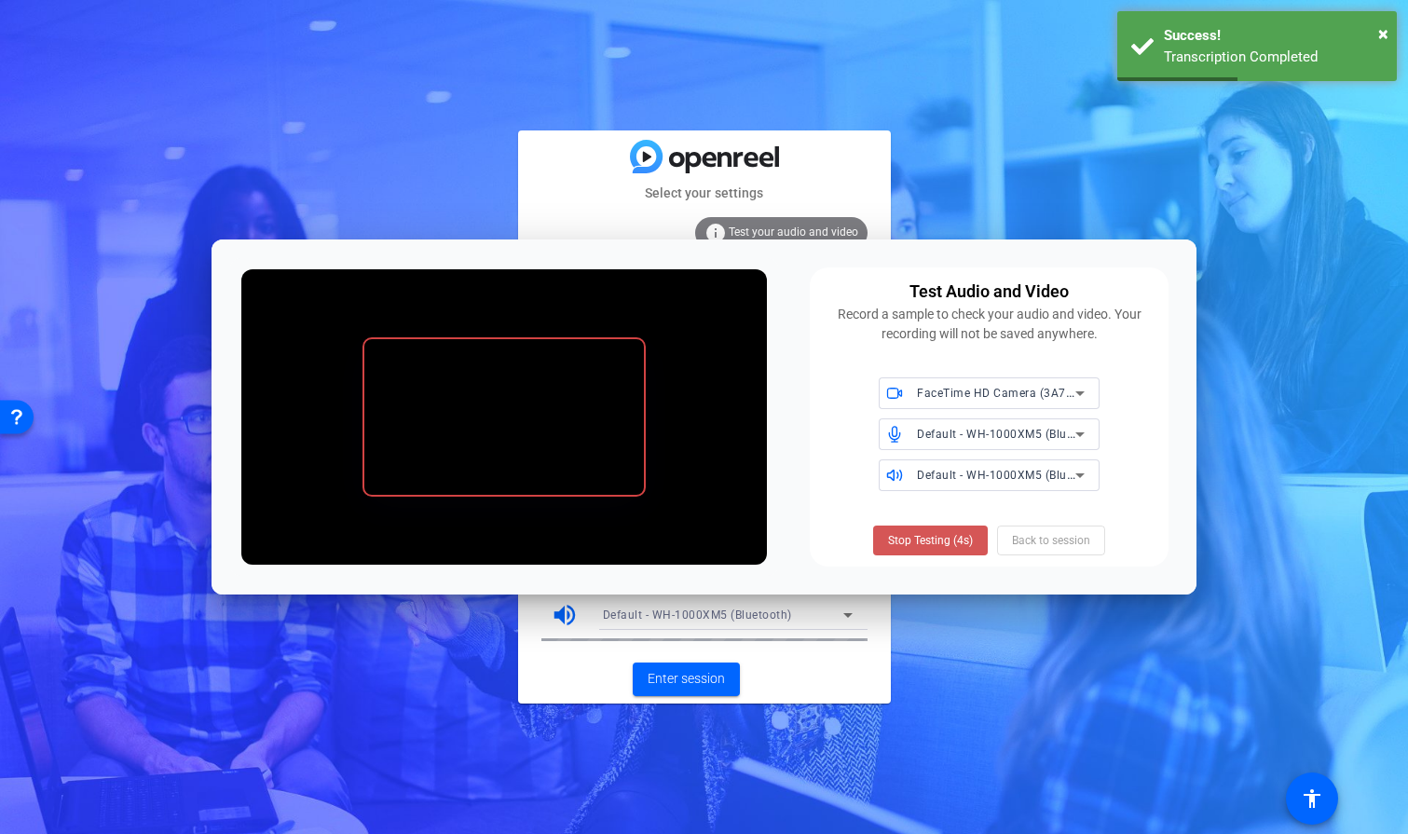
click at [932, 535] on span "Stop Testing (4s)" at bounding box center [930, 540] width 85 height 17
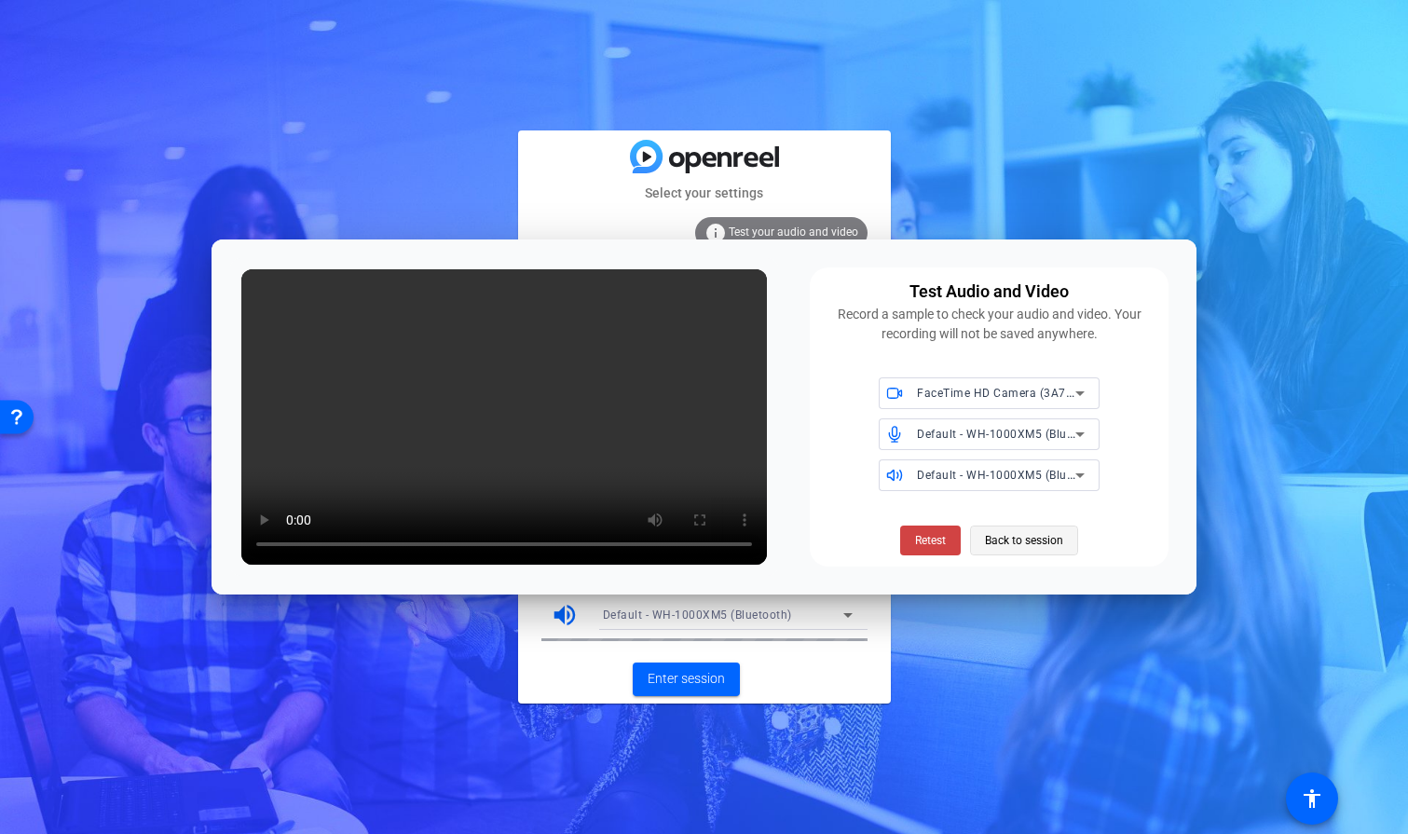
click at [1046, 544] on span "Back to session" at bounding box center [1024, 540] width 78 height 35
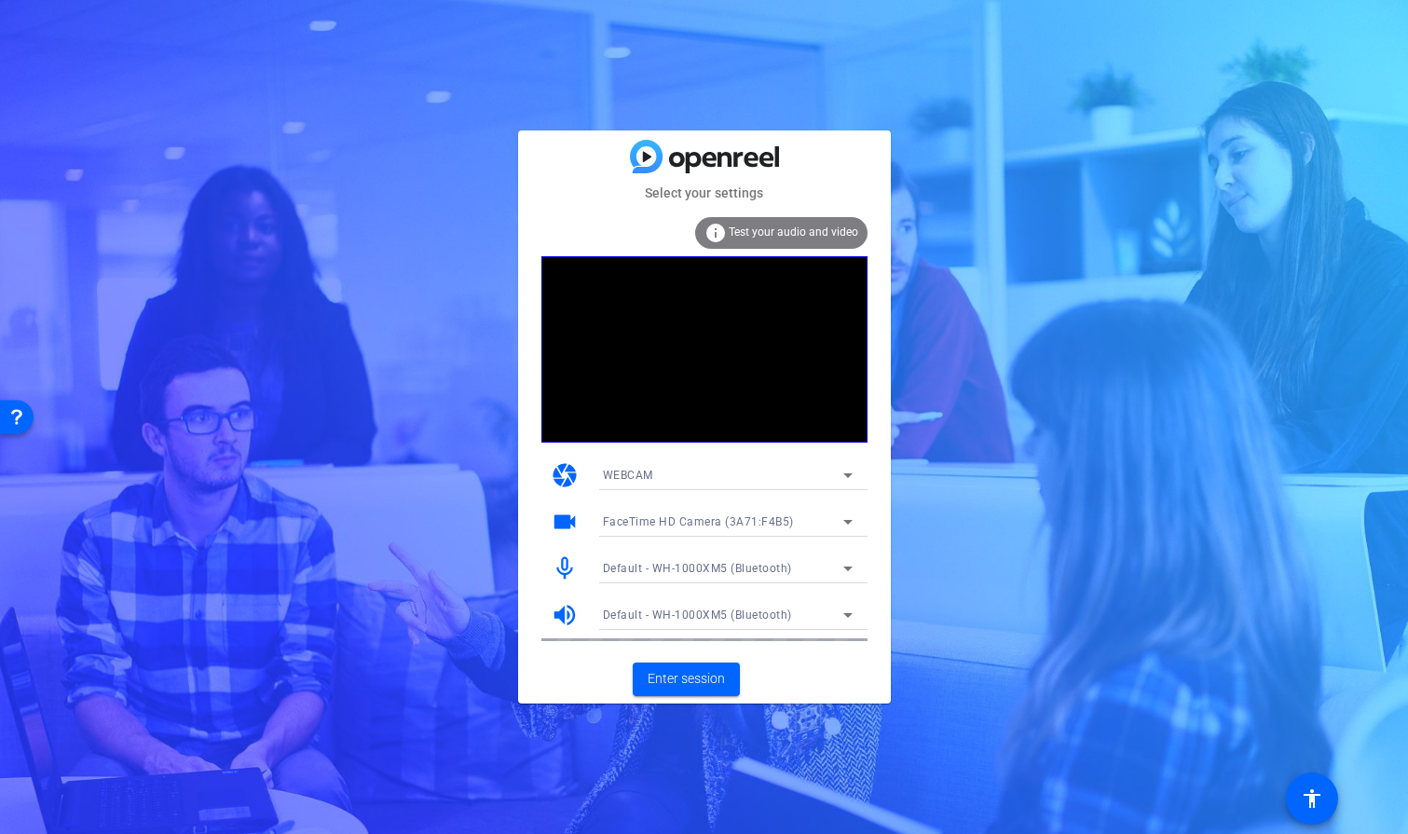
click at [849, 567] on icon at bounding box center [847, 568] width 9 height 5
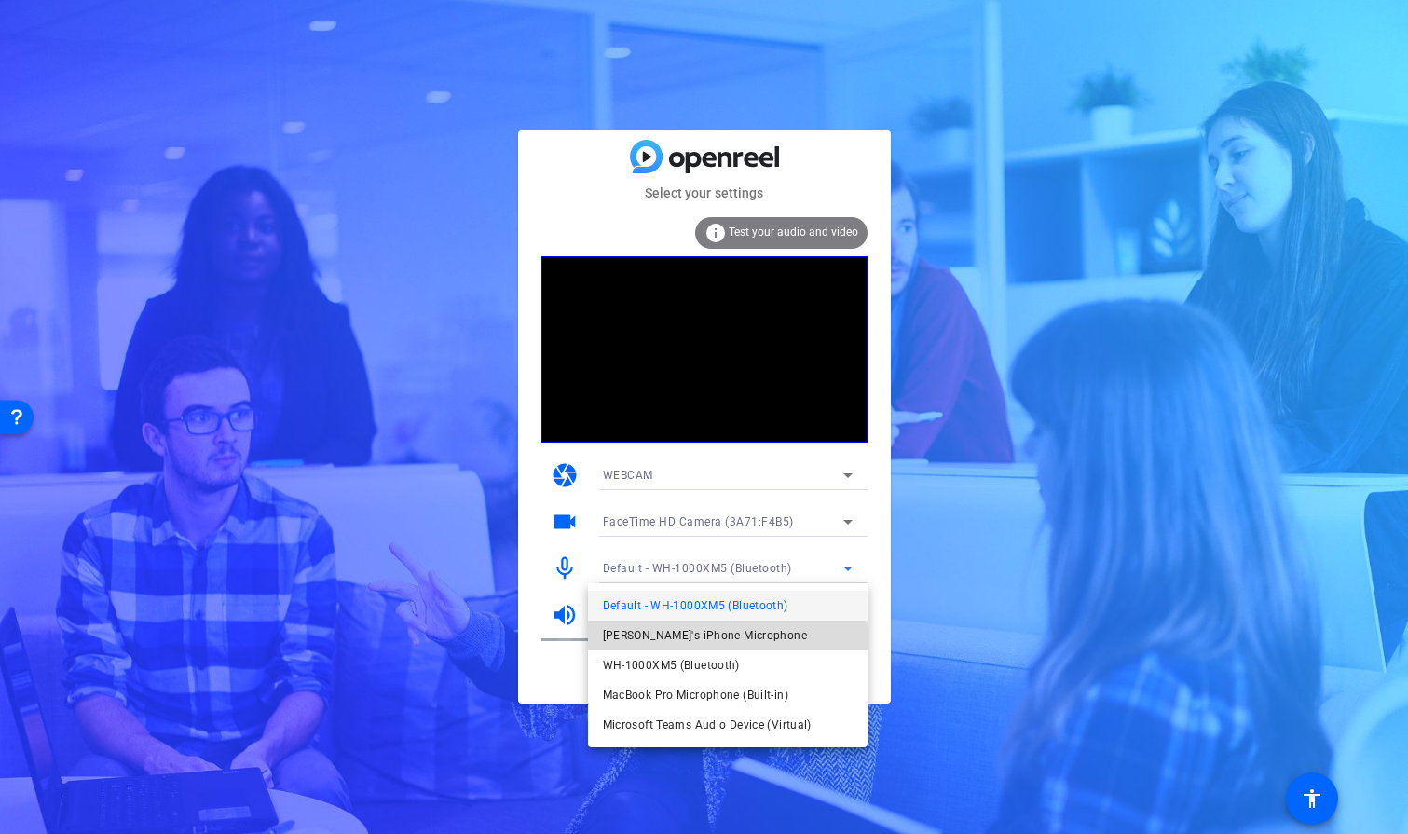
click at [789, 633] on mat-option "[PERSON_NAME]'s iPhone Microphone" at bounding box center [727, 635] width 279 height 30
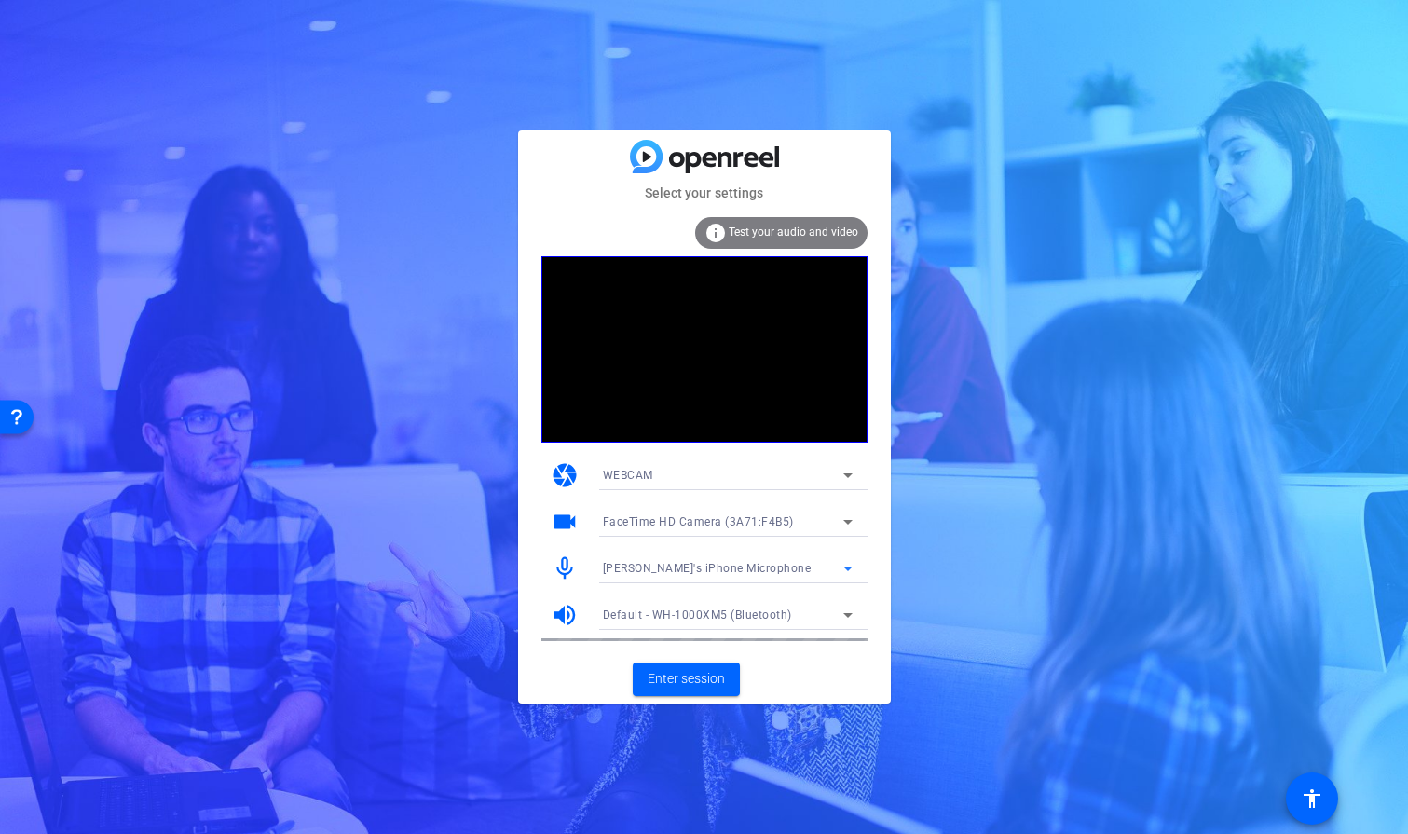
click at [845, 562] on icon at bounding box center [848, 568] width 22 height 22
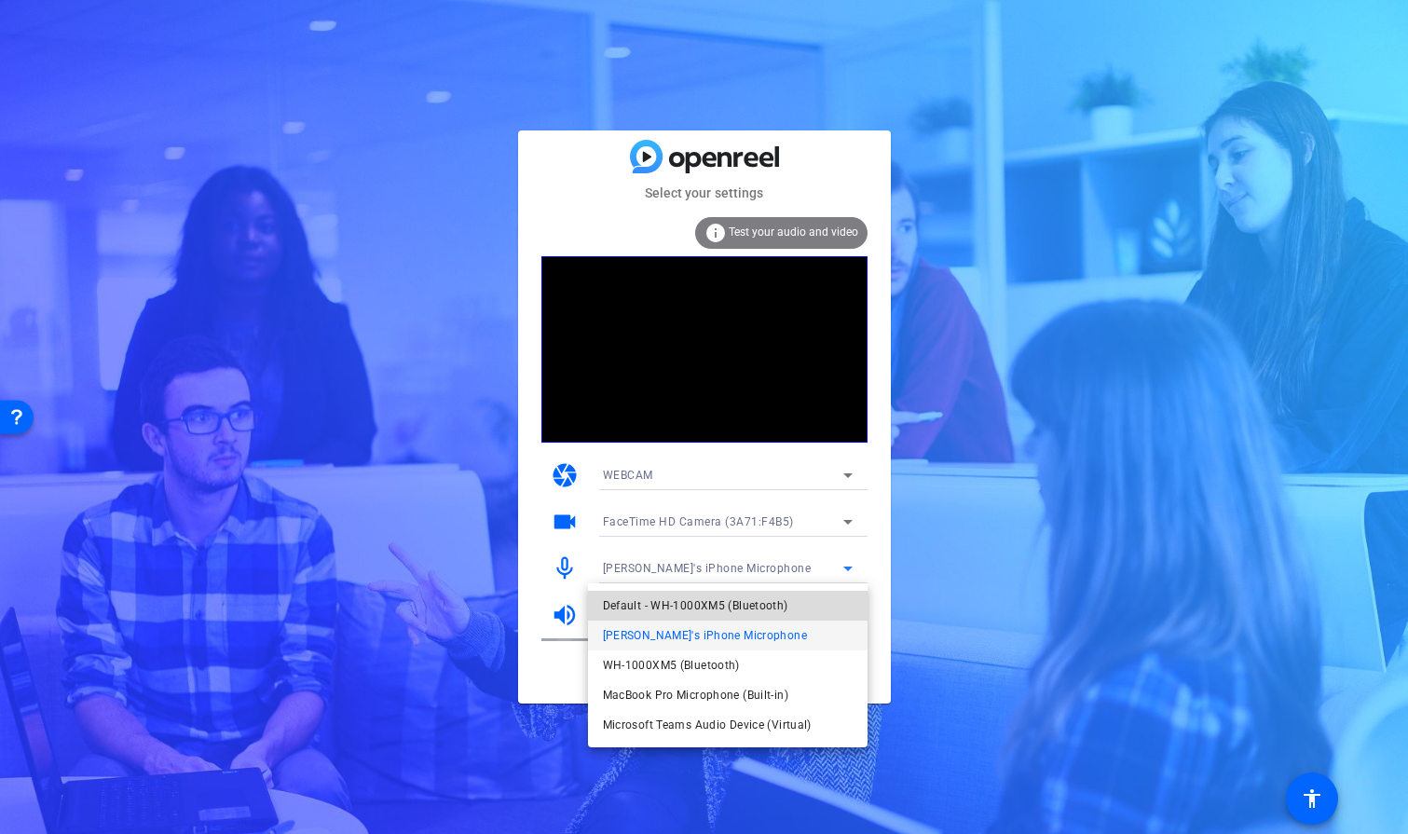
click at [803, 594] on mat-option "Default - WH-1000XM5 (Bluetooth)" at bounding box center [727, 606] width 279 height 30
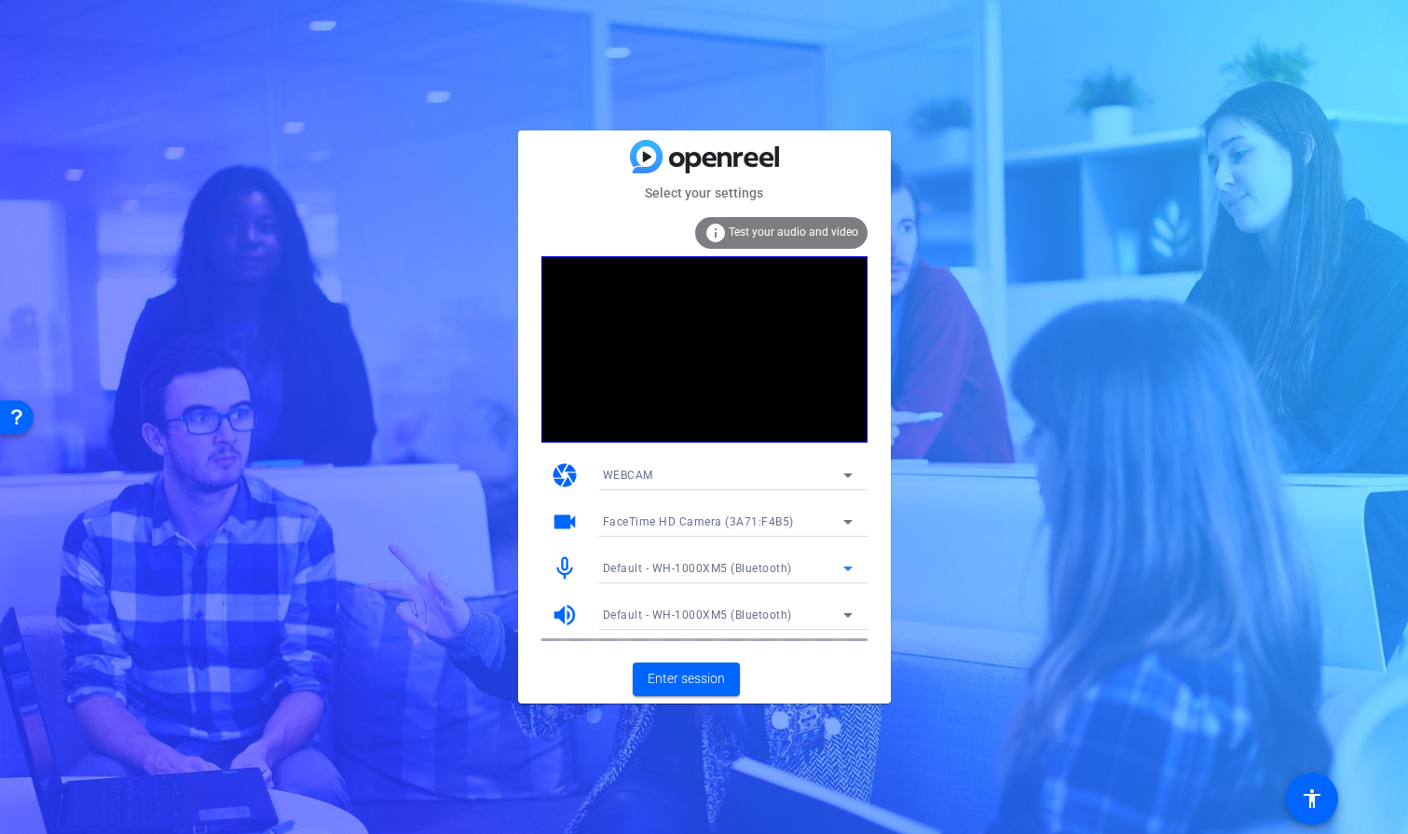
click at [829, 613] on div "Default - WH-1000XM5 (Bluetooth)" at bounding box center [723, 614] width 240 height 23
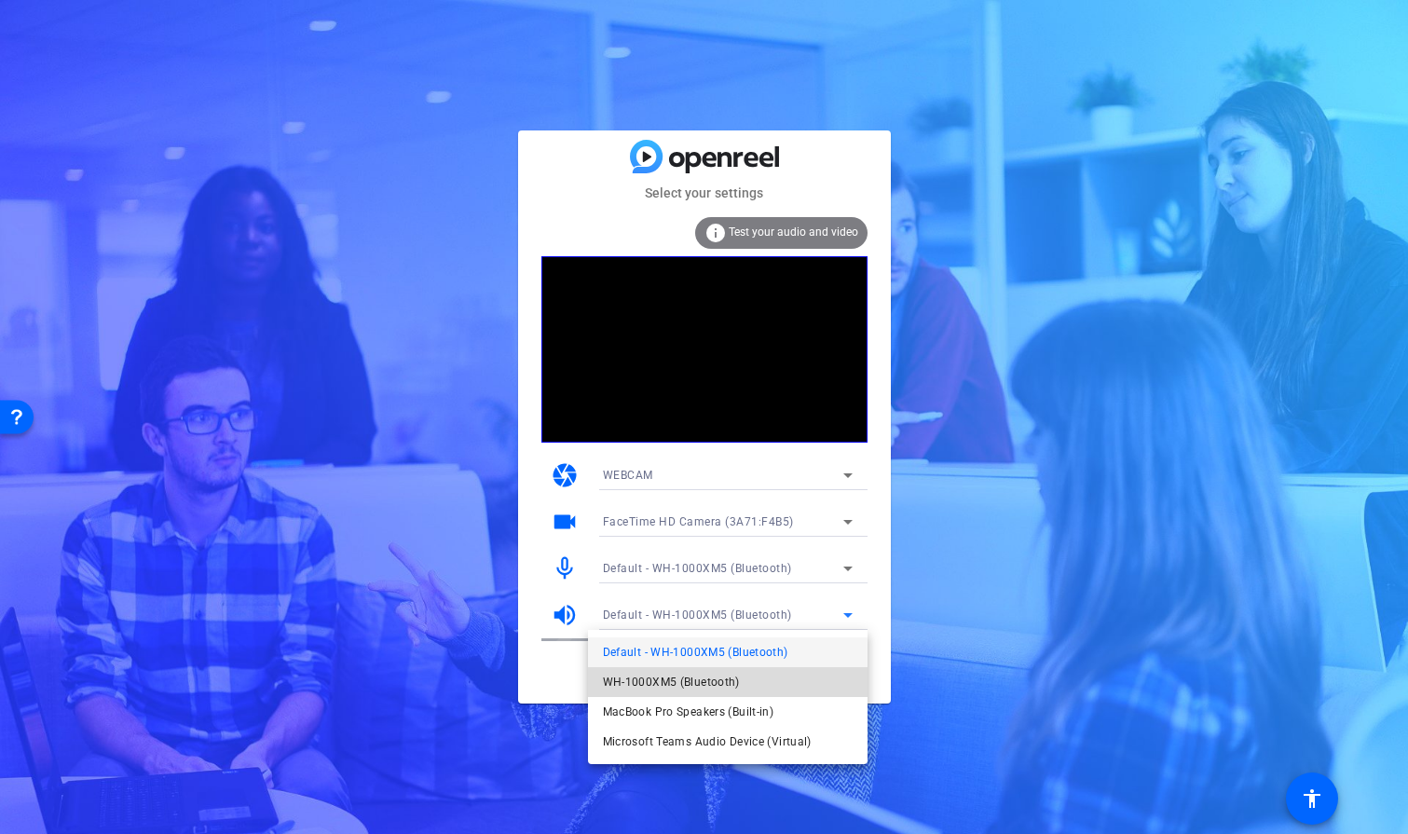
click at [797, 677] on mat-option "WH-1000XM5 (Bluetooth)" at bounding box center [727, 682] width 279 height 30
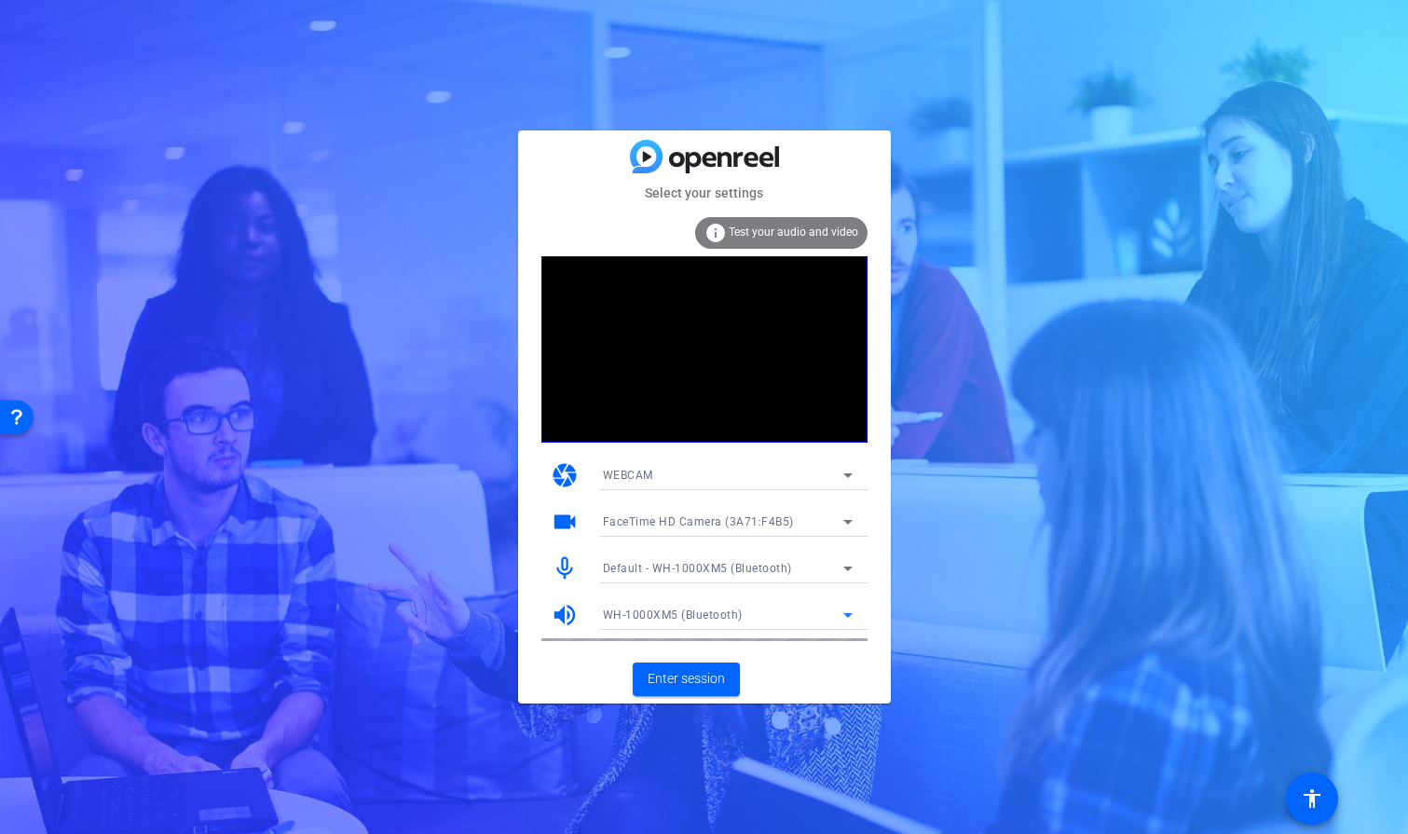
click at [837, 614] on icon at bounding box center [848, 615] width 22 height 22
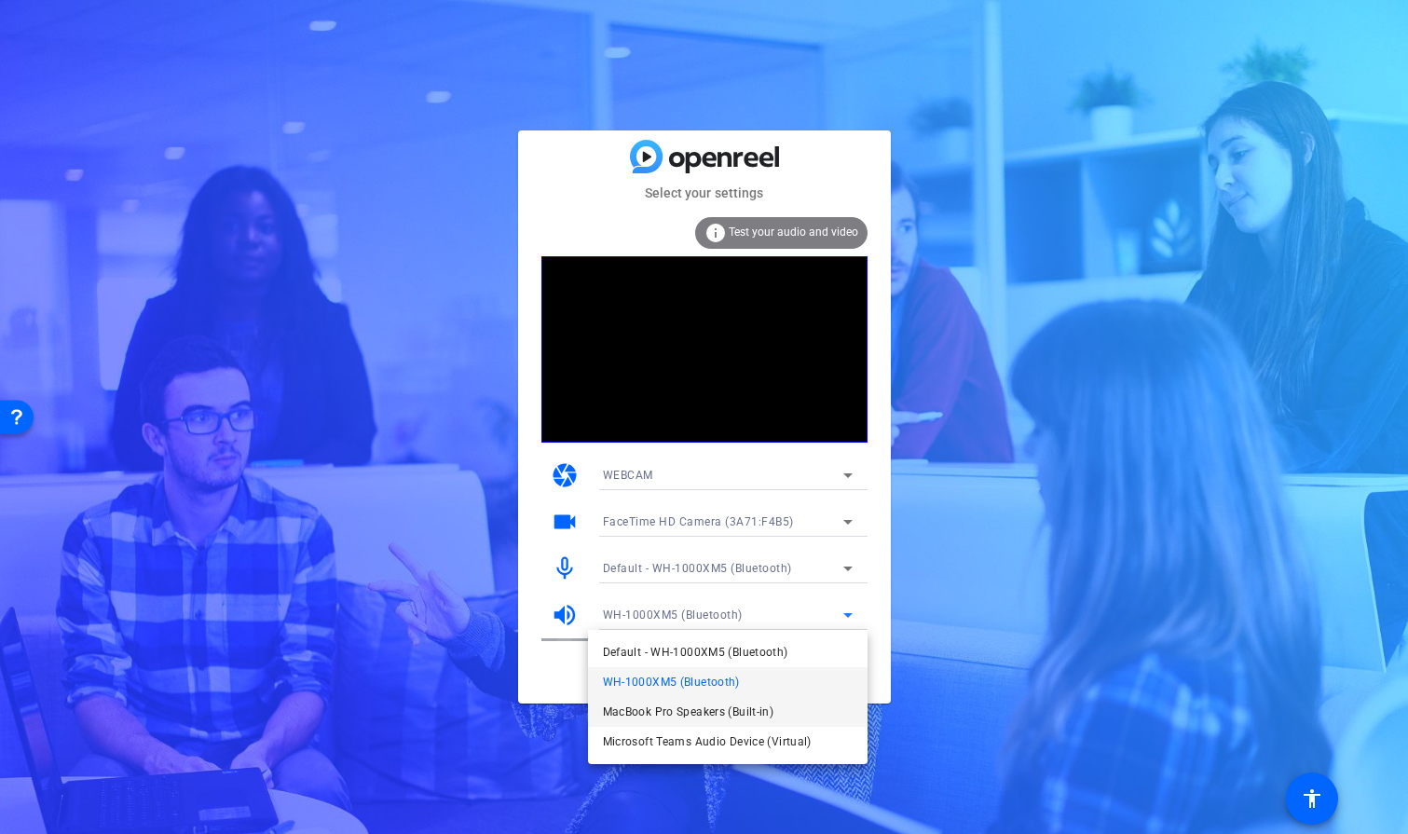
click at [818, 713] on mat-option "MacBook Pro Speakers (Built-in)" at bounding box center [727, 712] width 279 height 30
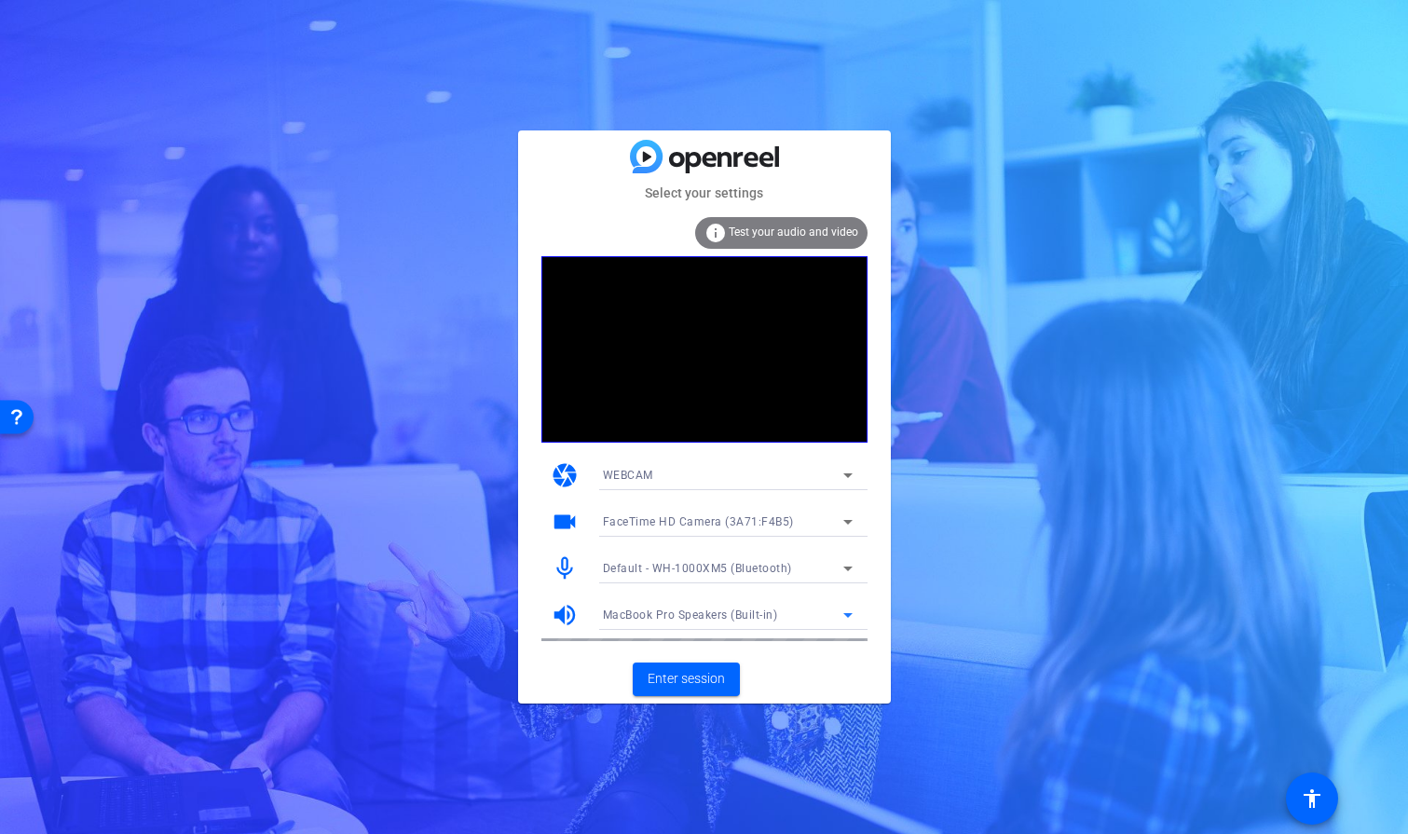
click at [838, 614] on icon at bounding box center [848, 615] width 22 height 22
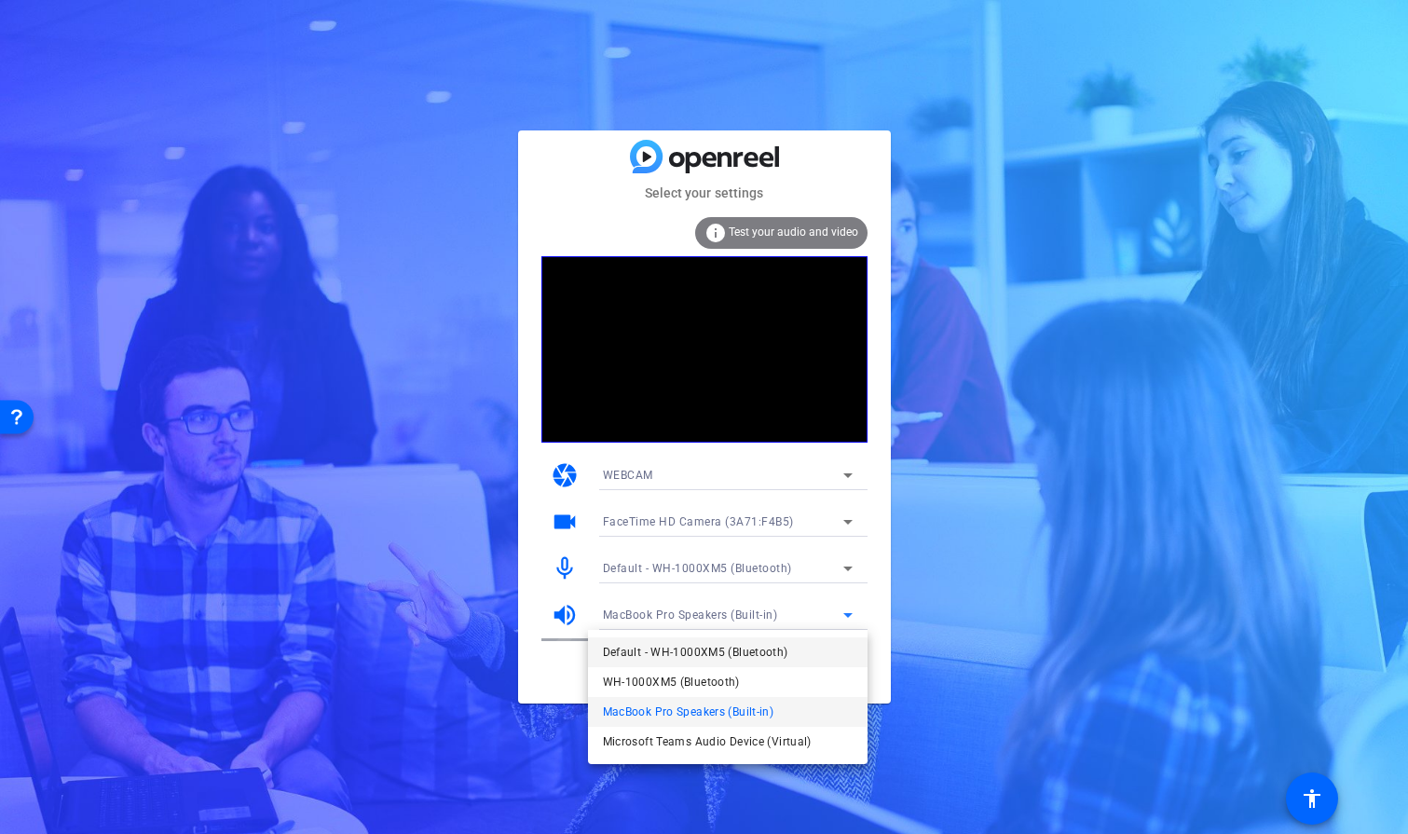
click at [817, 645] on mat-option "Default - WH-1000XM5 (Bluetooth)" at bounding box center [727, 652] width 279 height 30
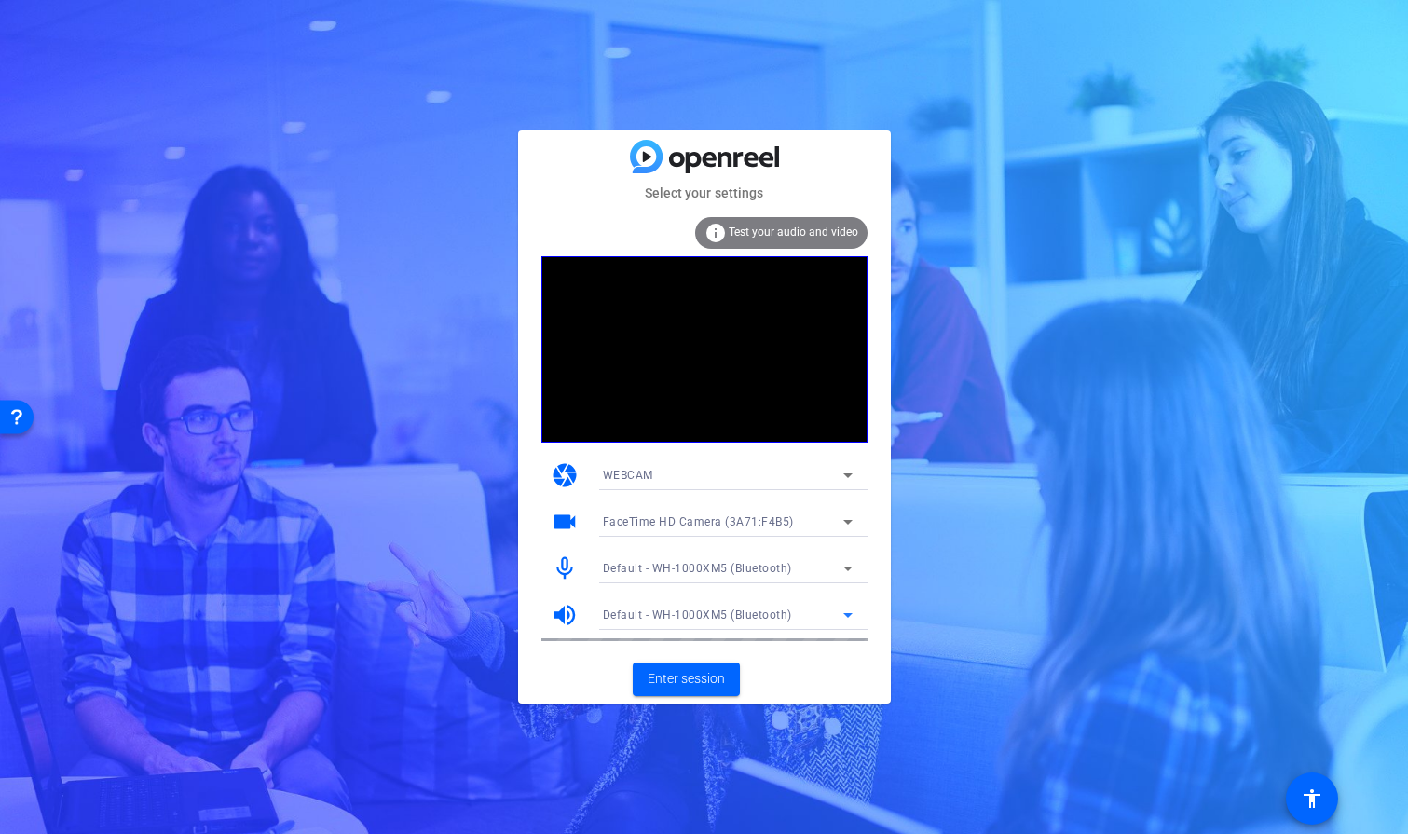
click at [829, 607] on div "Default - WH-1000XM5 (Bluetooth)" at bounding box center [723, 614] width 240 height 23
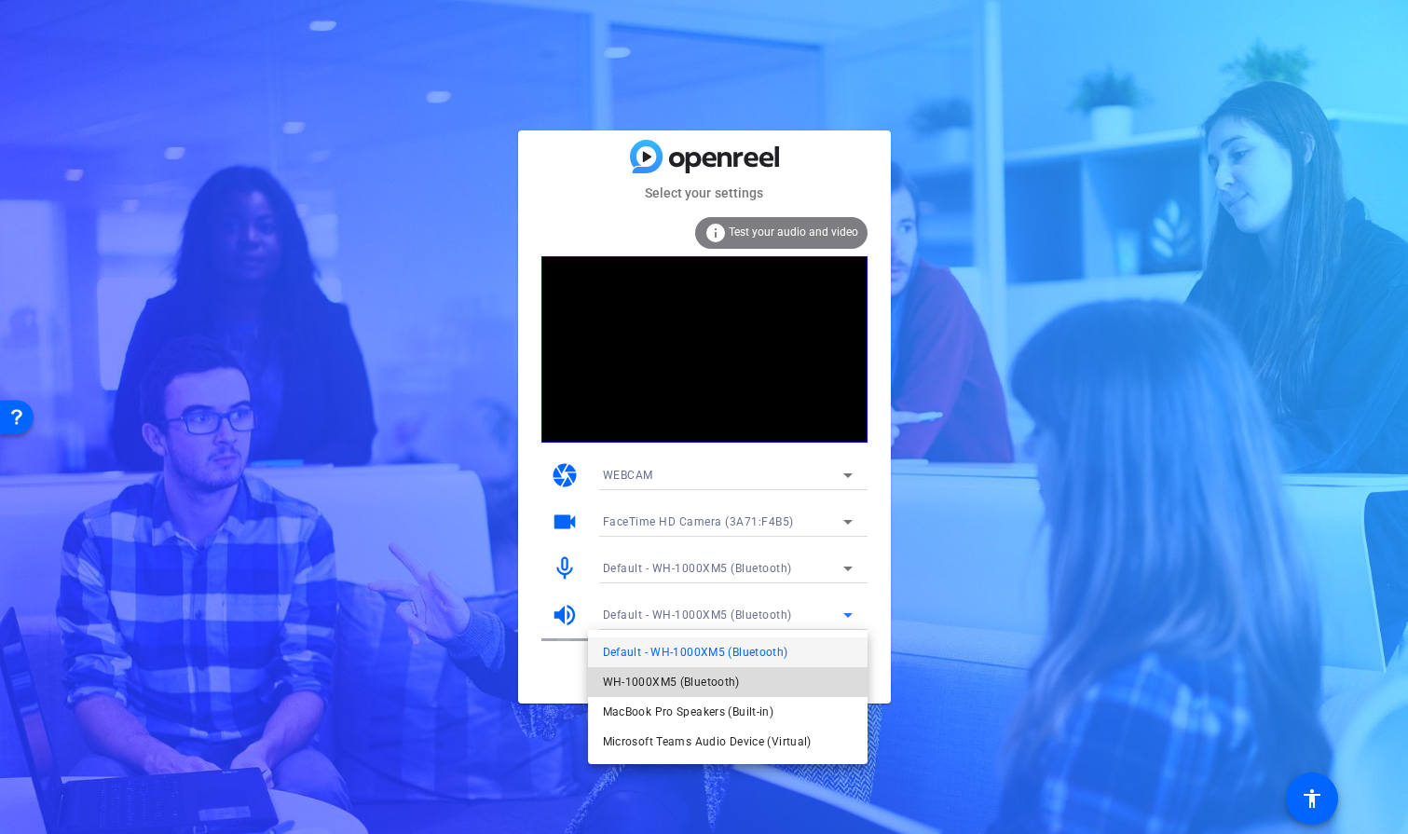
click at [805, 671] on mat-option "WH-1000XM5 (Bluetooth)" at bounding box center [727, 682] width 279 height 30
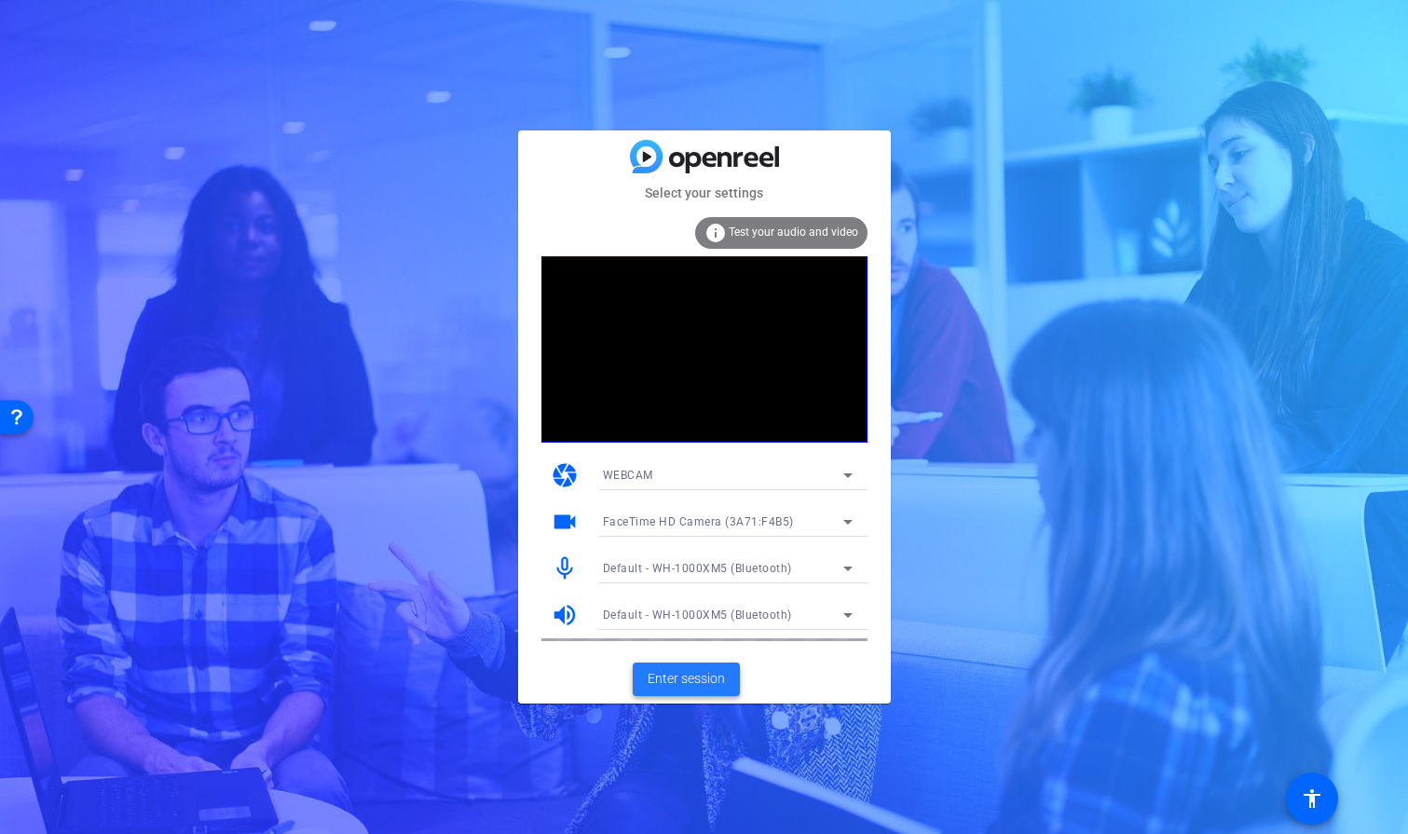
click at [698, 671] on span "Enter session" at bounding box center [685, 679] width 77 height 20
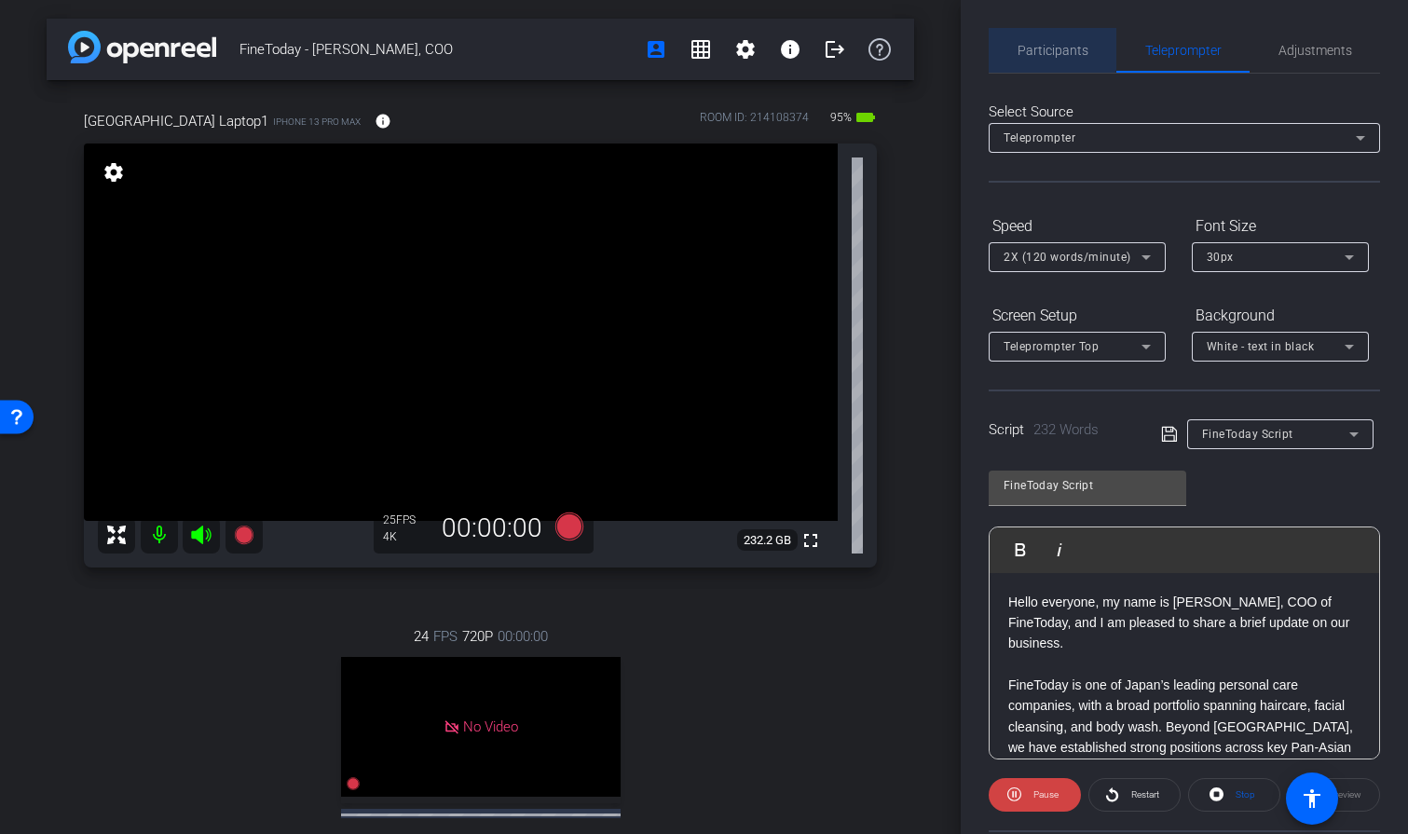
click at [1052, 45] on span "Participants" at bounding box center [1052, 50] width 71 height 13
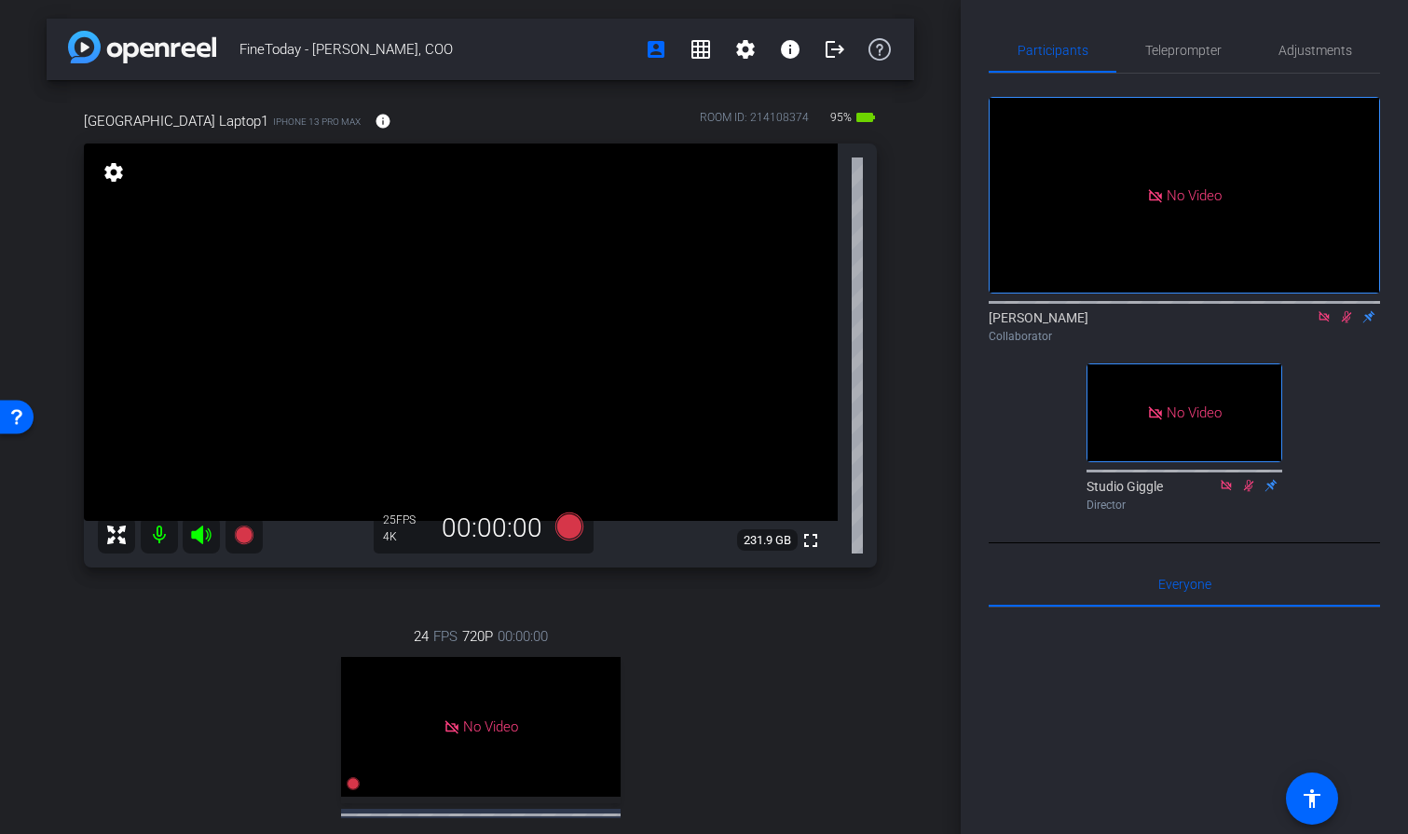
click at [1349, 310] on icon at bounding box center [1346, 316] width 15 height 13
click at [1328, 310] on icon at bounding box center [1323, 316] width 15 height 13
click at [1185, 46] on span "Teleprompter" at bounding box center [1183, 50] width 76 height 13
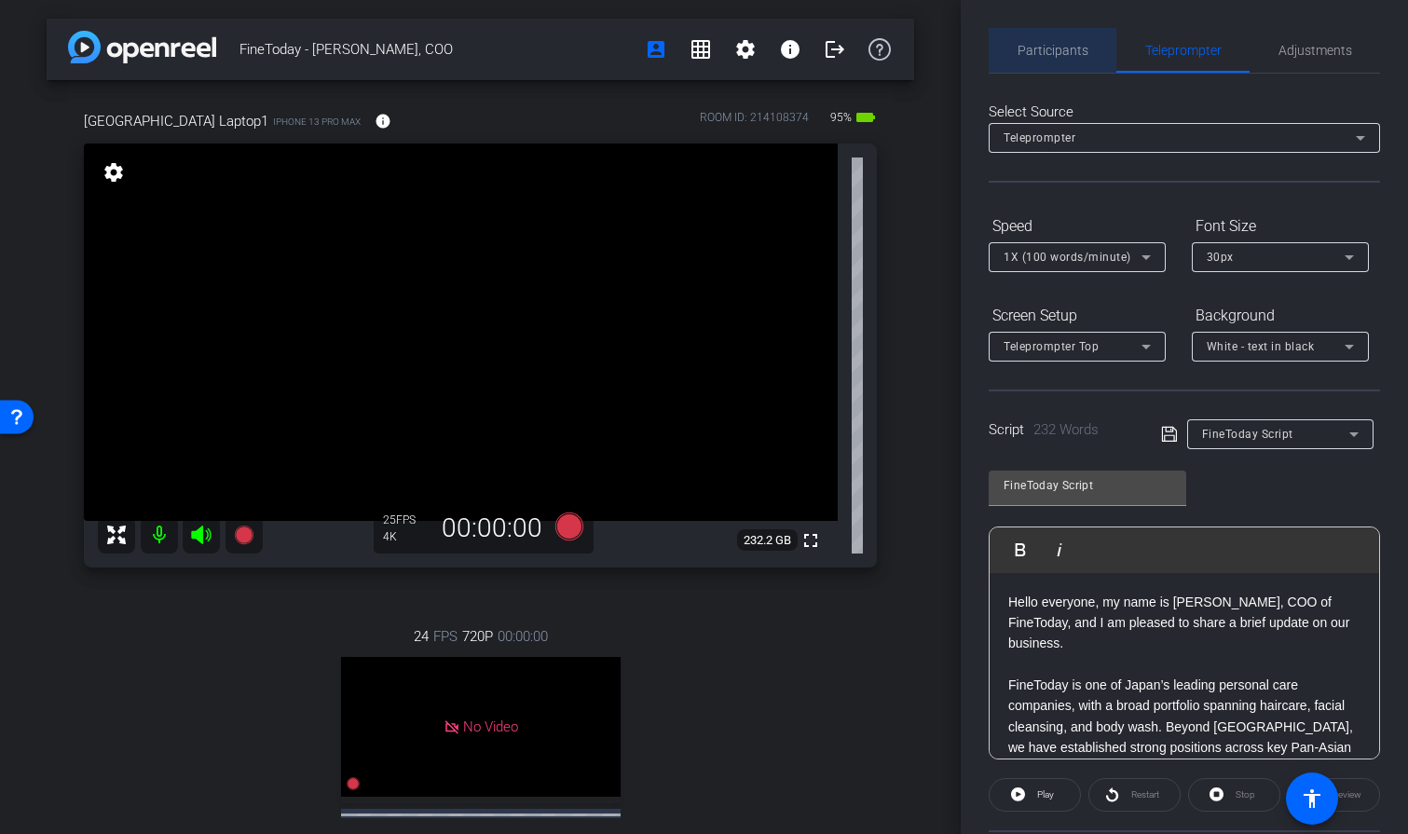
click at [1067, 55] on span "Participants" at bounding box center [1052, 50] width 71 height 13
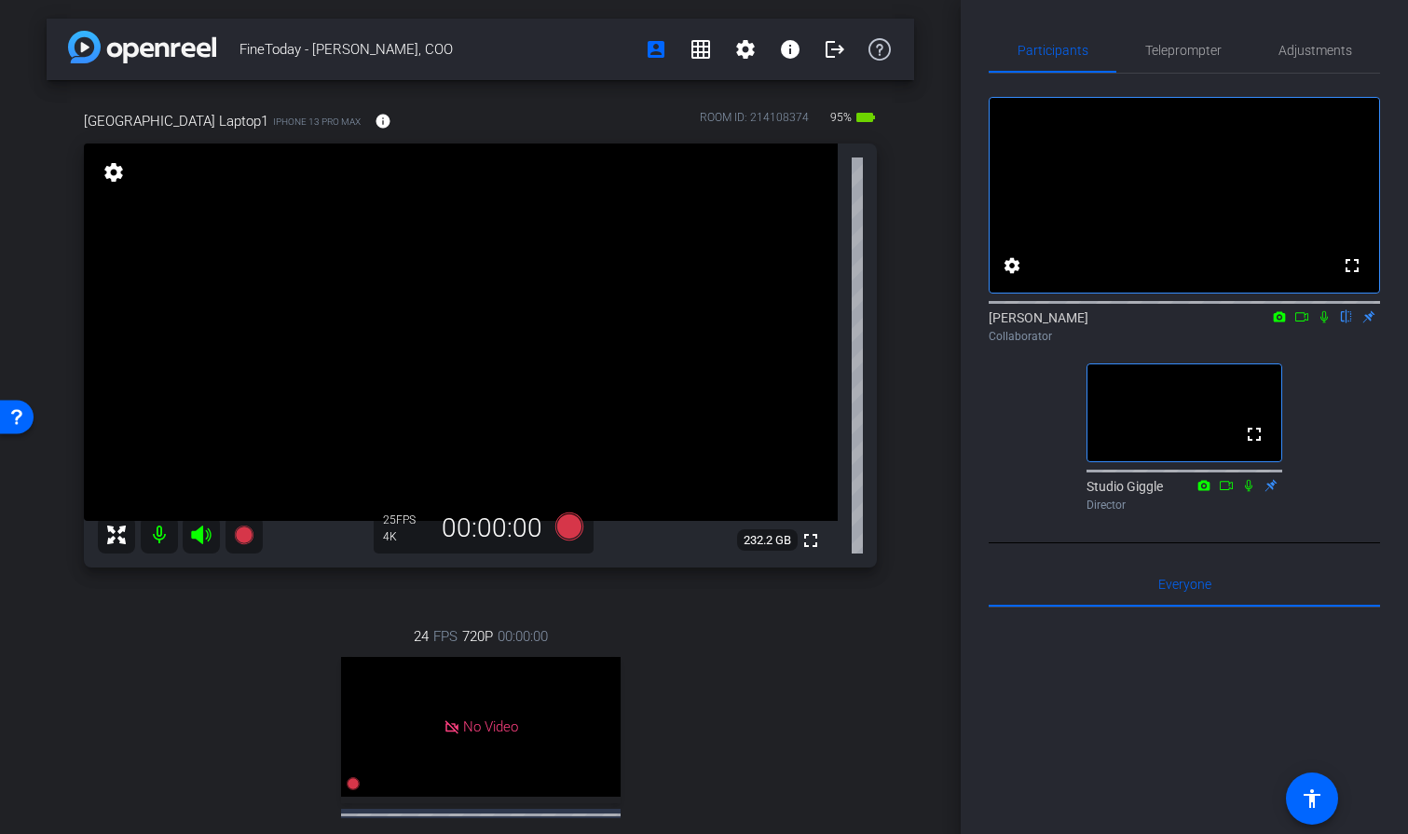
click at [1322, 323] on icon at bounding box center [1323, 317] width 7 height 12
click at [1302, 323] on icon at bounding box center [1301, 316] width 15 height 13
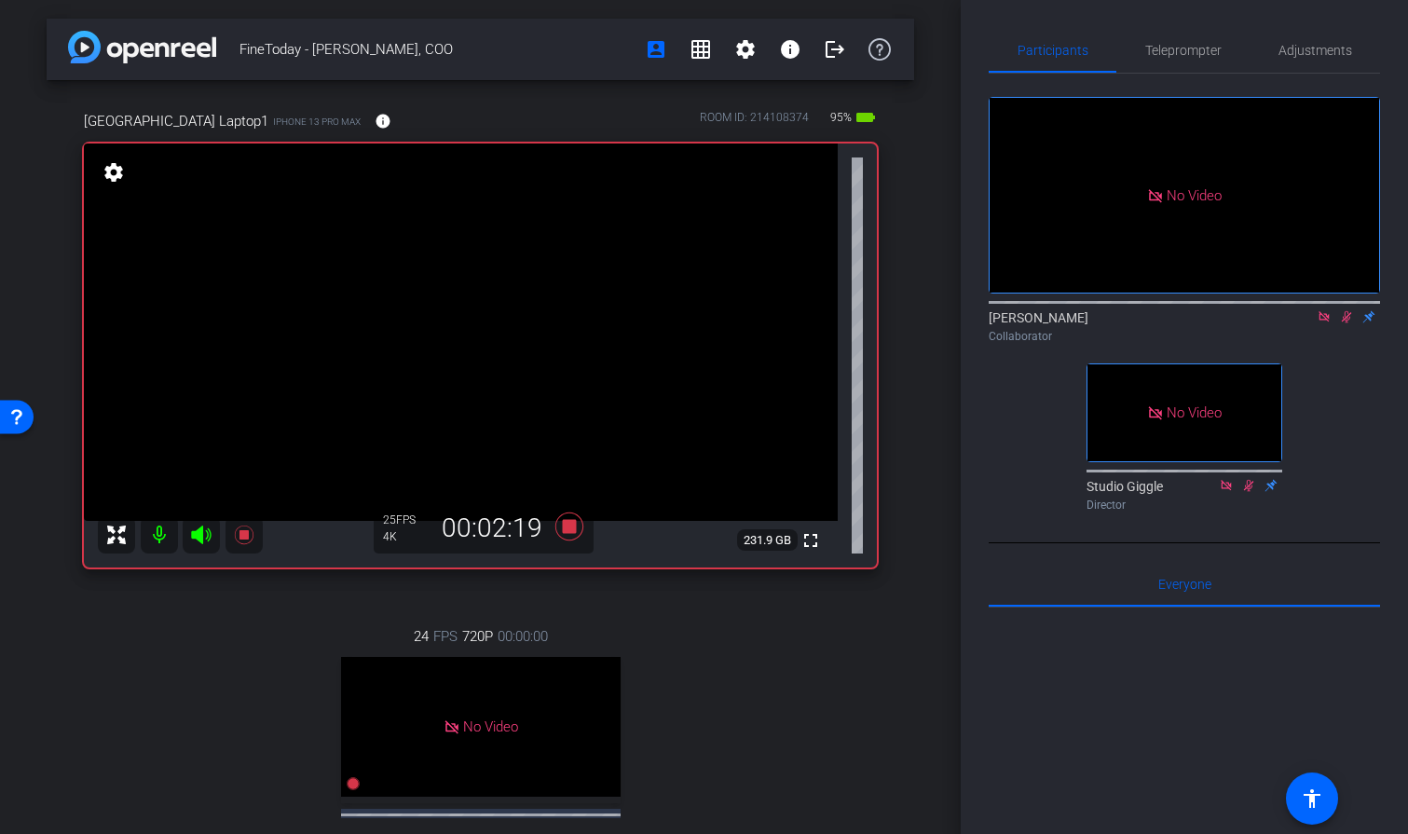
click at [1344, 323] on icon at bounding box center [1346, 317] width 10 height 12
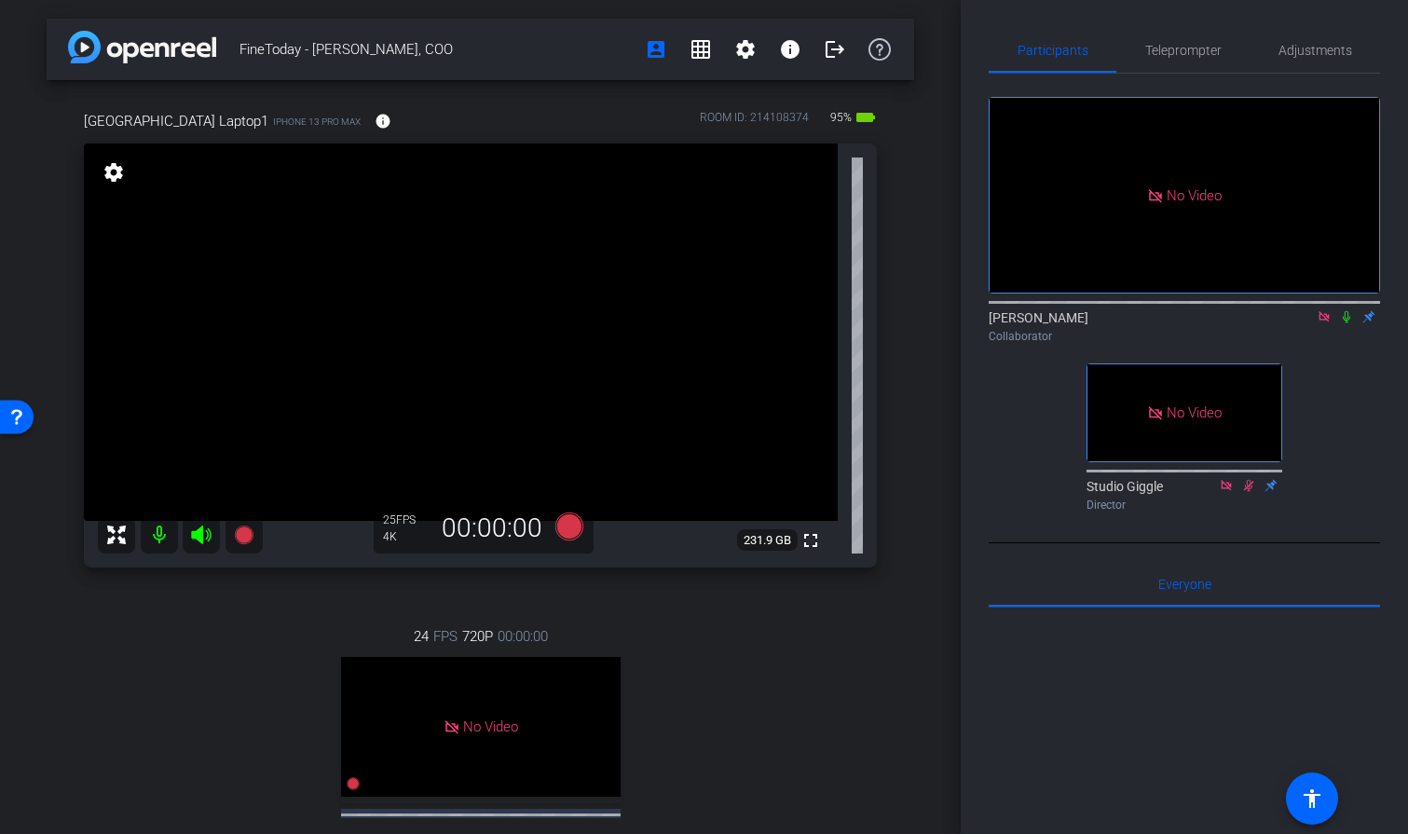
click at [1321, 323] on icon at bounding box center [1323, 316] width 15 height 13
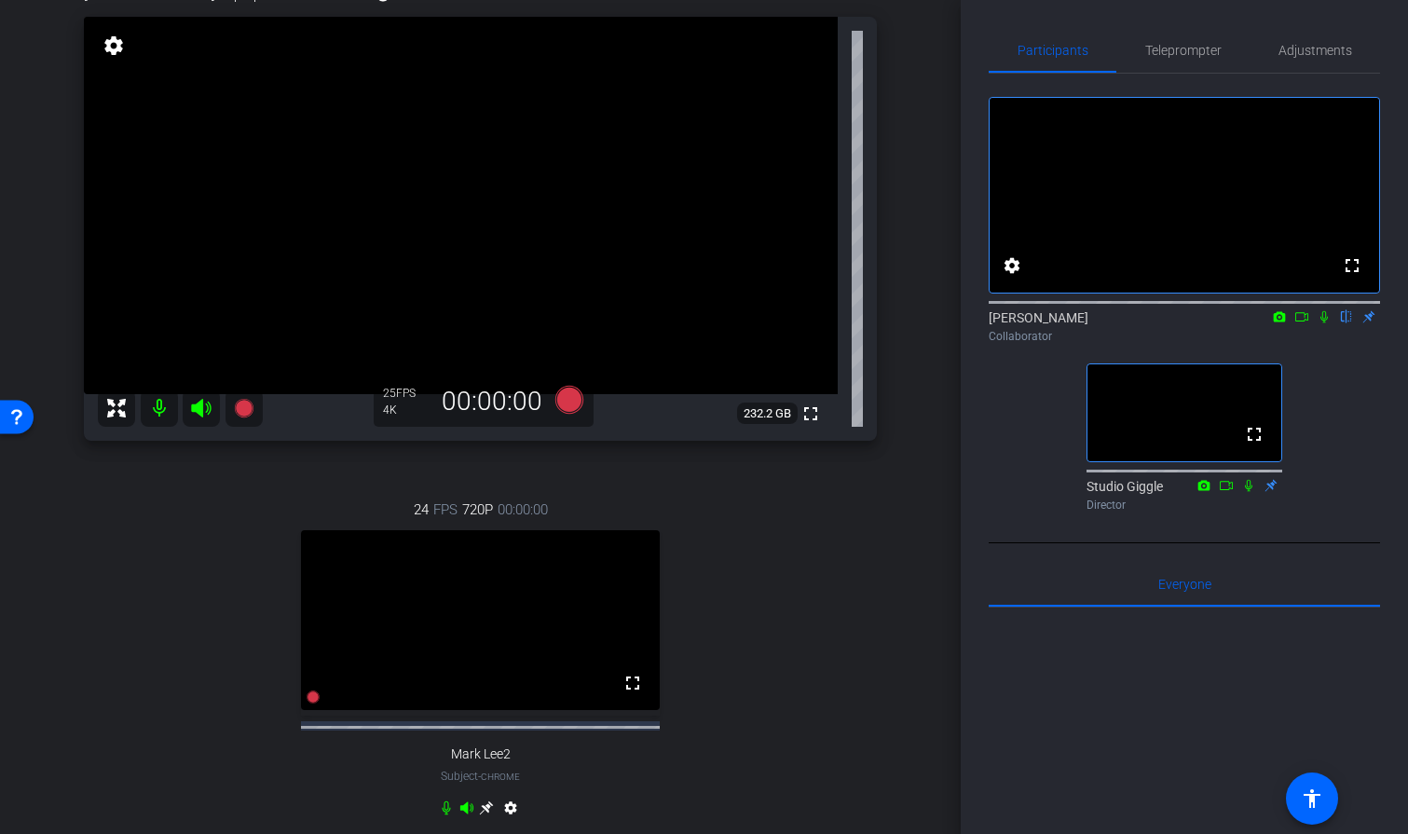
scroll to position [125, 0]
